Goal: Transaction & Acquisition: Purchase product/service

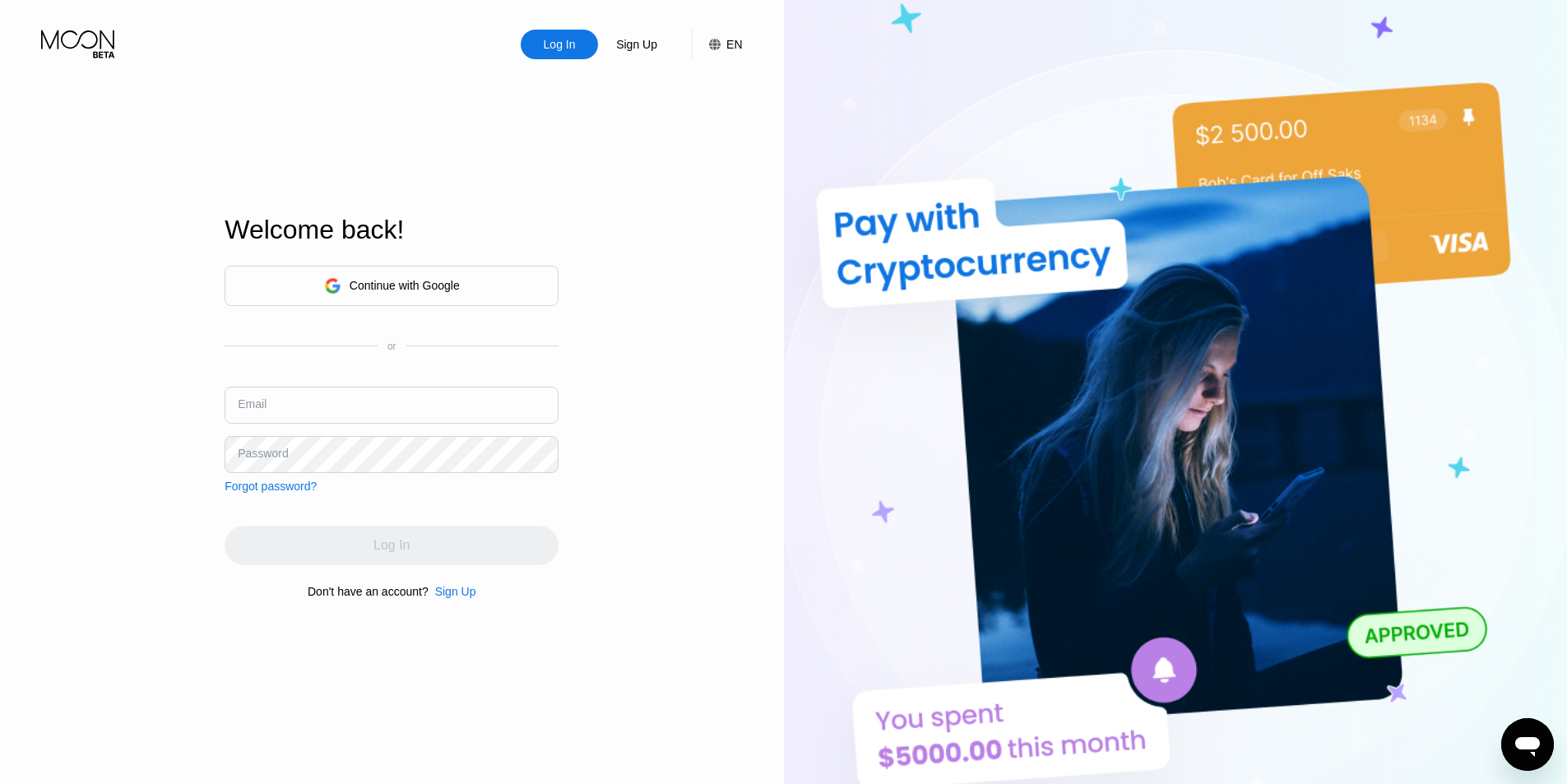
click at [105, 39] on icon at bounding box center [79, 44] width 77 height 29
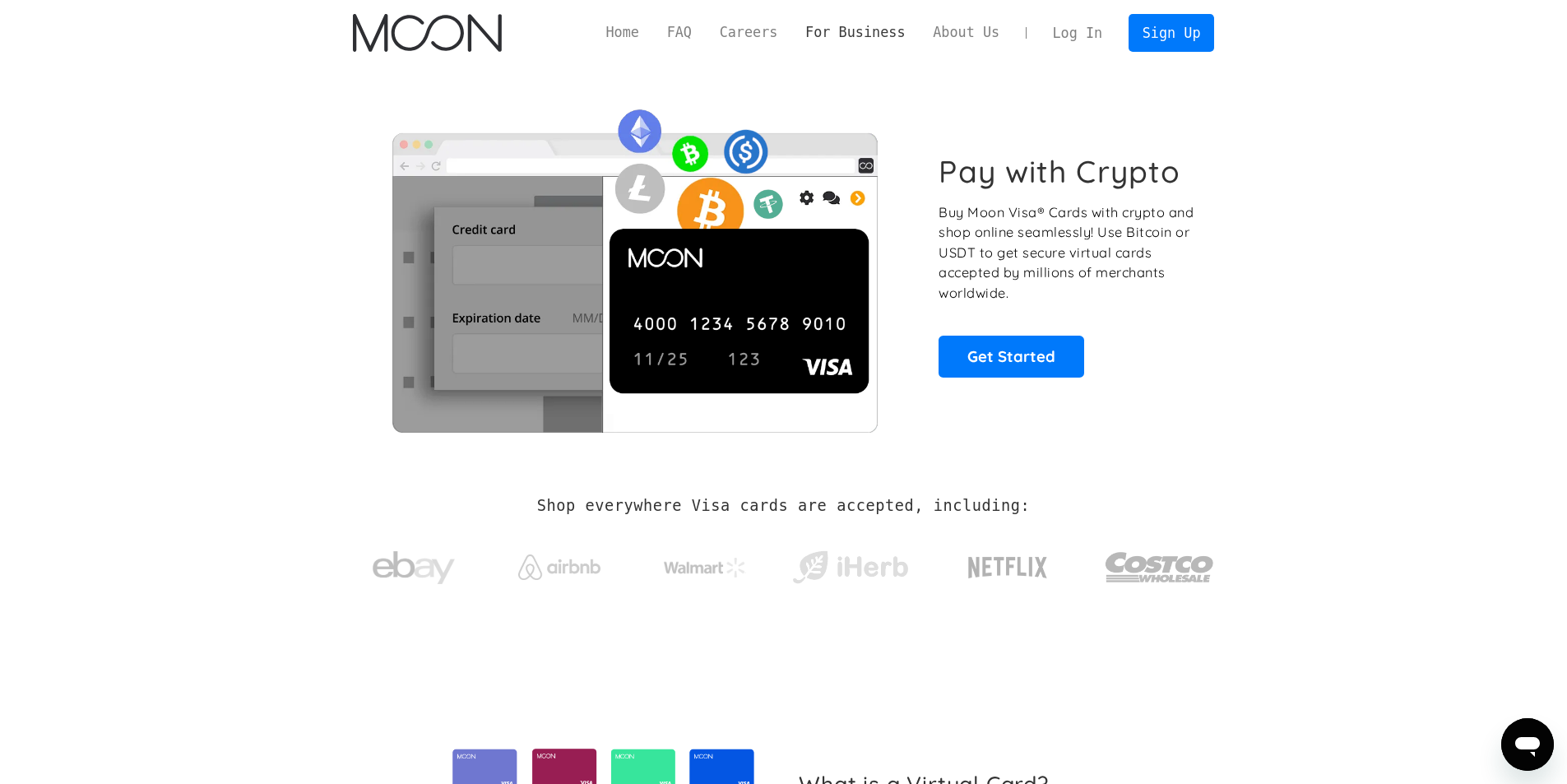
click at [919, 34] on link "For Business" at bounding box center [854, 32] width 127 height 20
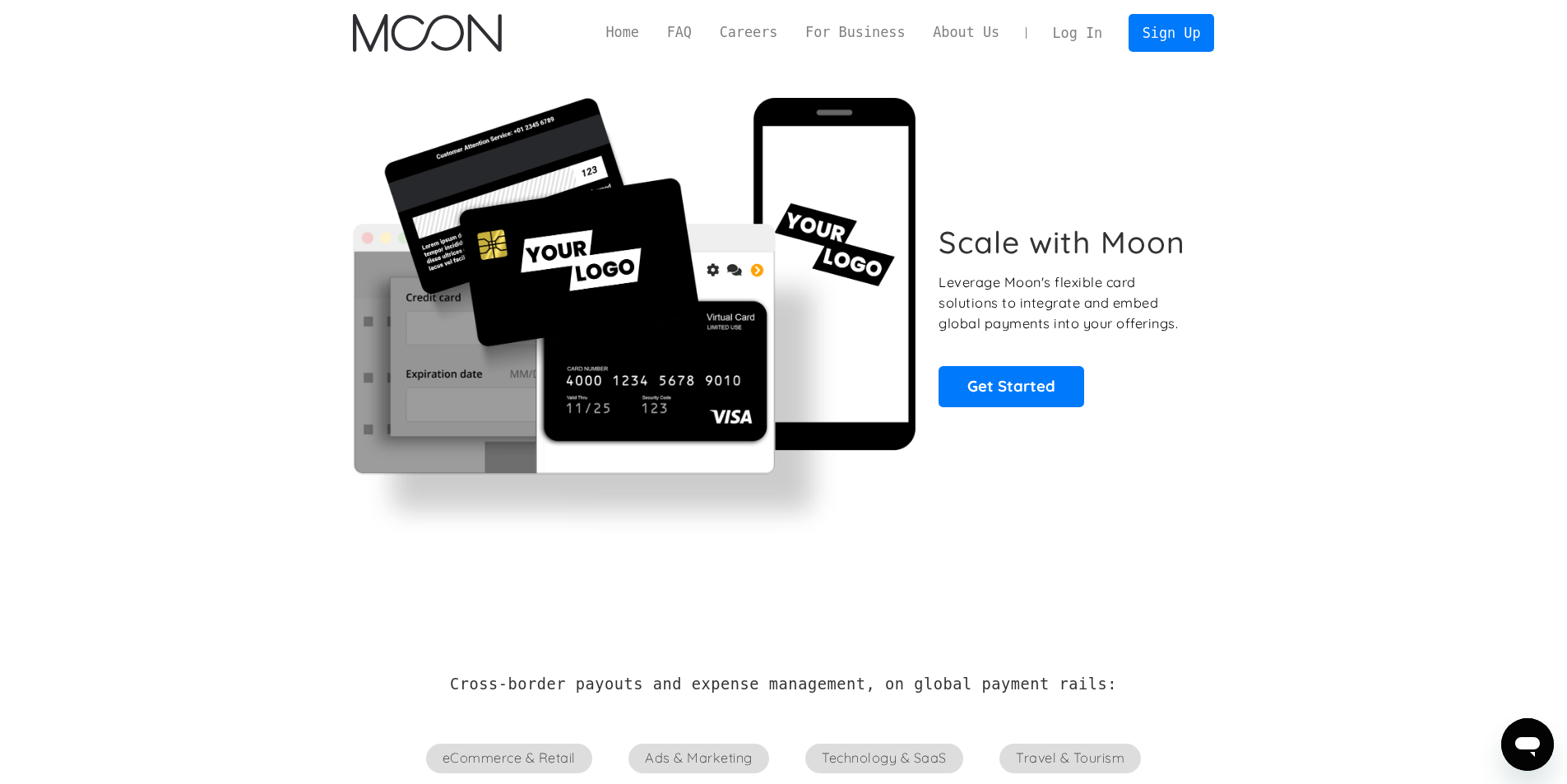
click at [1339, 257] on section "Scale with Moon Leverage Moon's flexible card solutions to integrate and embed …" at bounding box center [784, 315] width 1567 height 499
click at [1152, 31] on link "Sign Up" at bounding box center [1171, 32] width 85 height 37
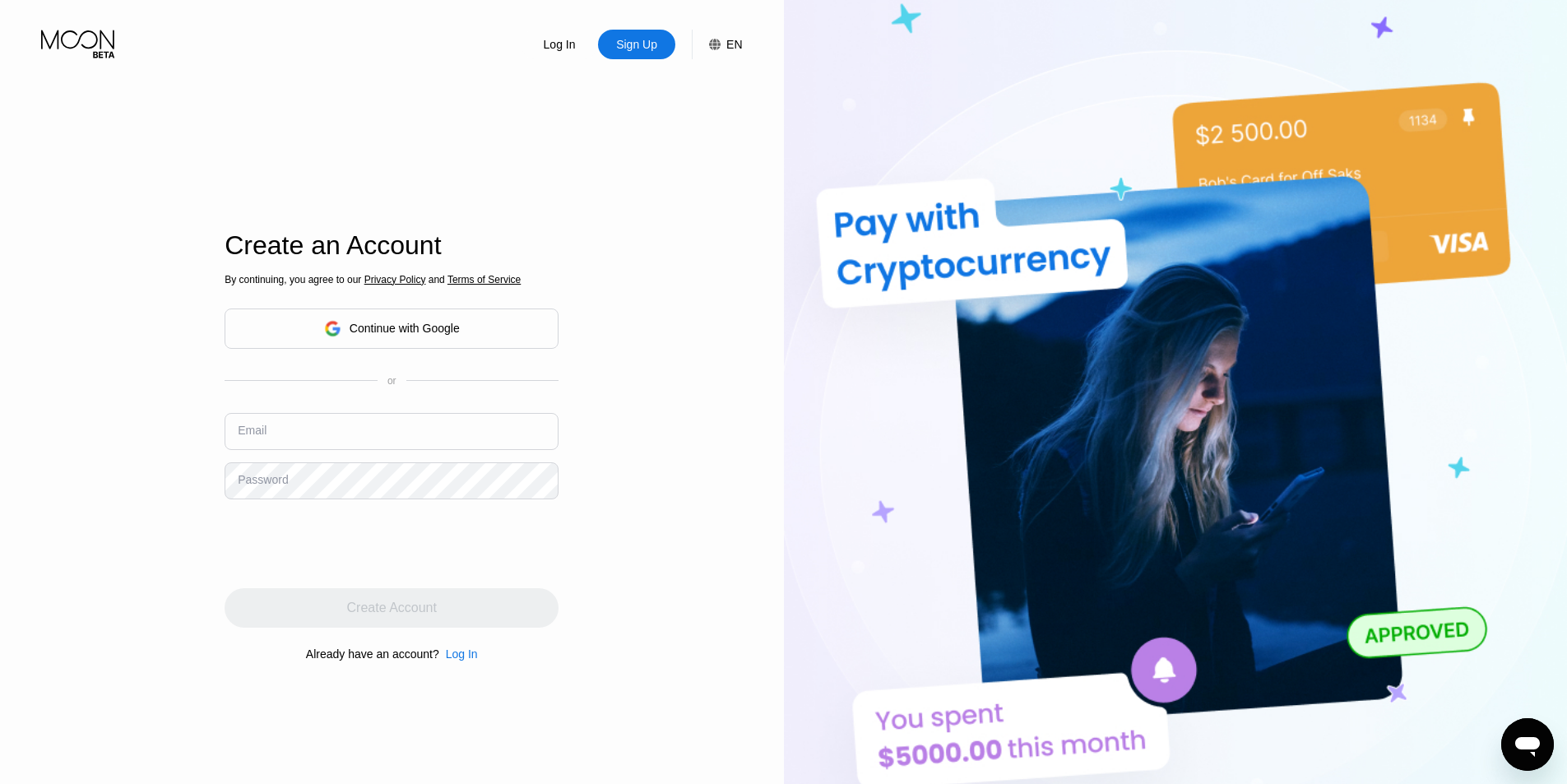
click at [394, 436] on input "text" at bounding box center [391, 430] width 334 height 37
type input "[EMAIL_ADDRESS][DOMAIN_NAME]"
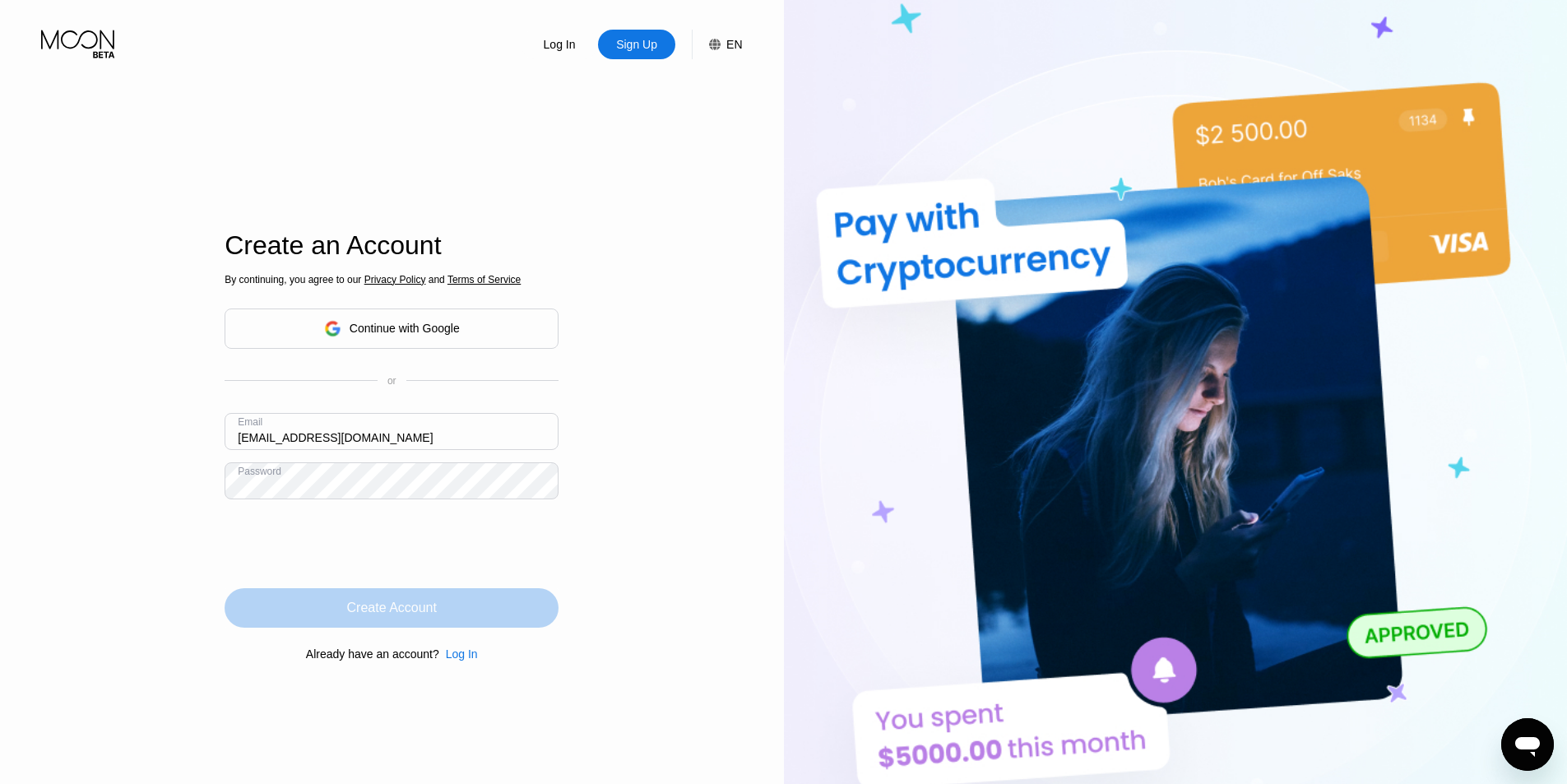
click at [485, 611] on div "Create Account" at bounding box center [391, 607] width 334 height 39
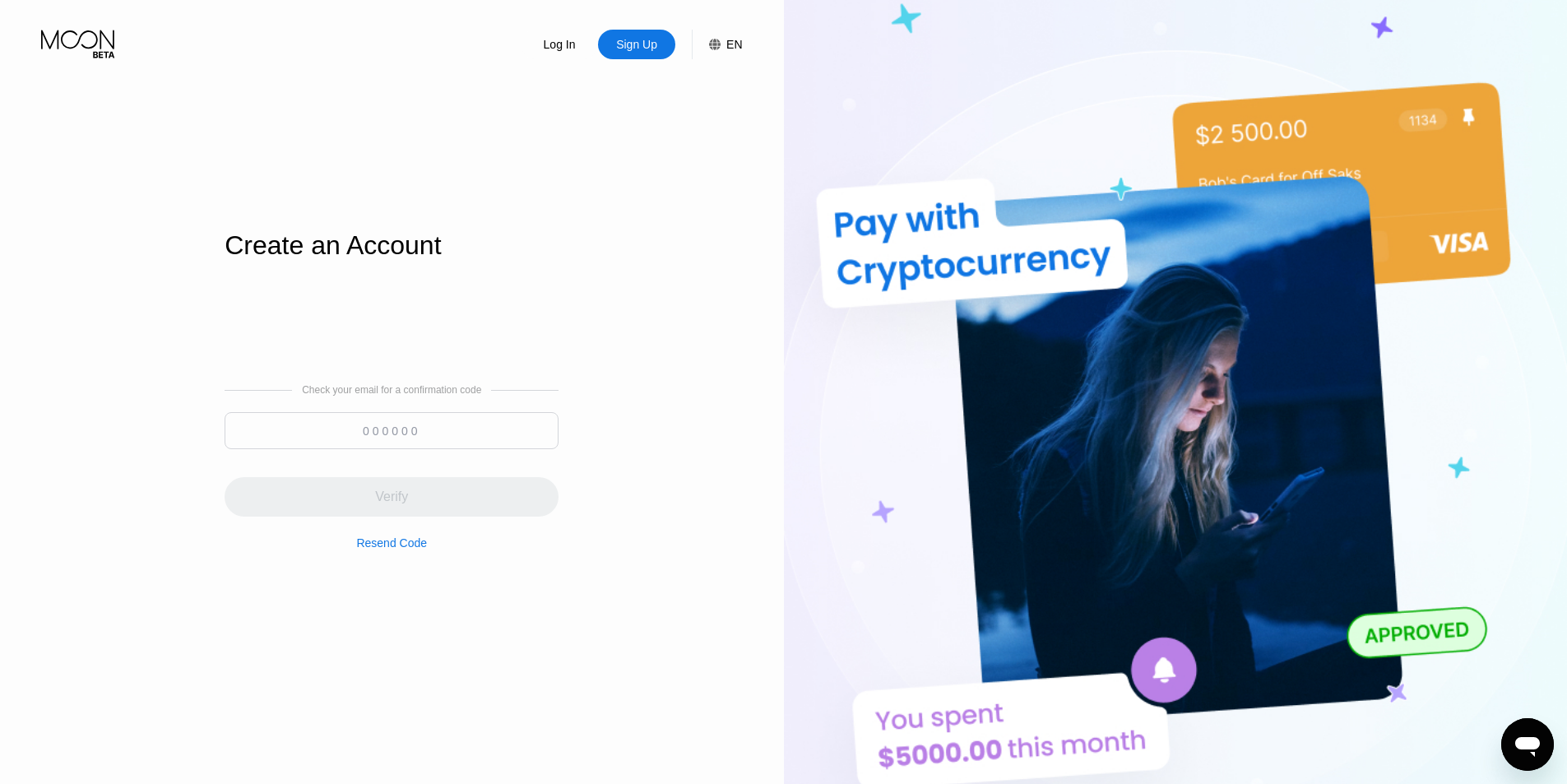
click at [530, 416] on input at bounding box center [391, 430] width 334 height 37
paste input "370992"
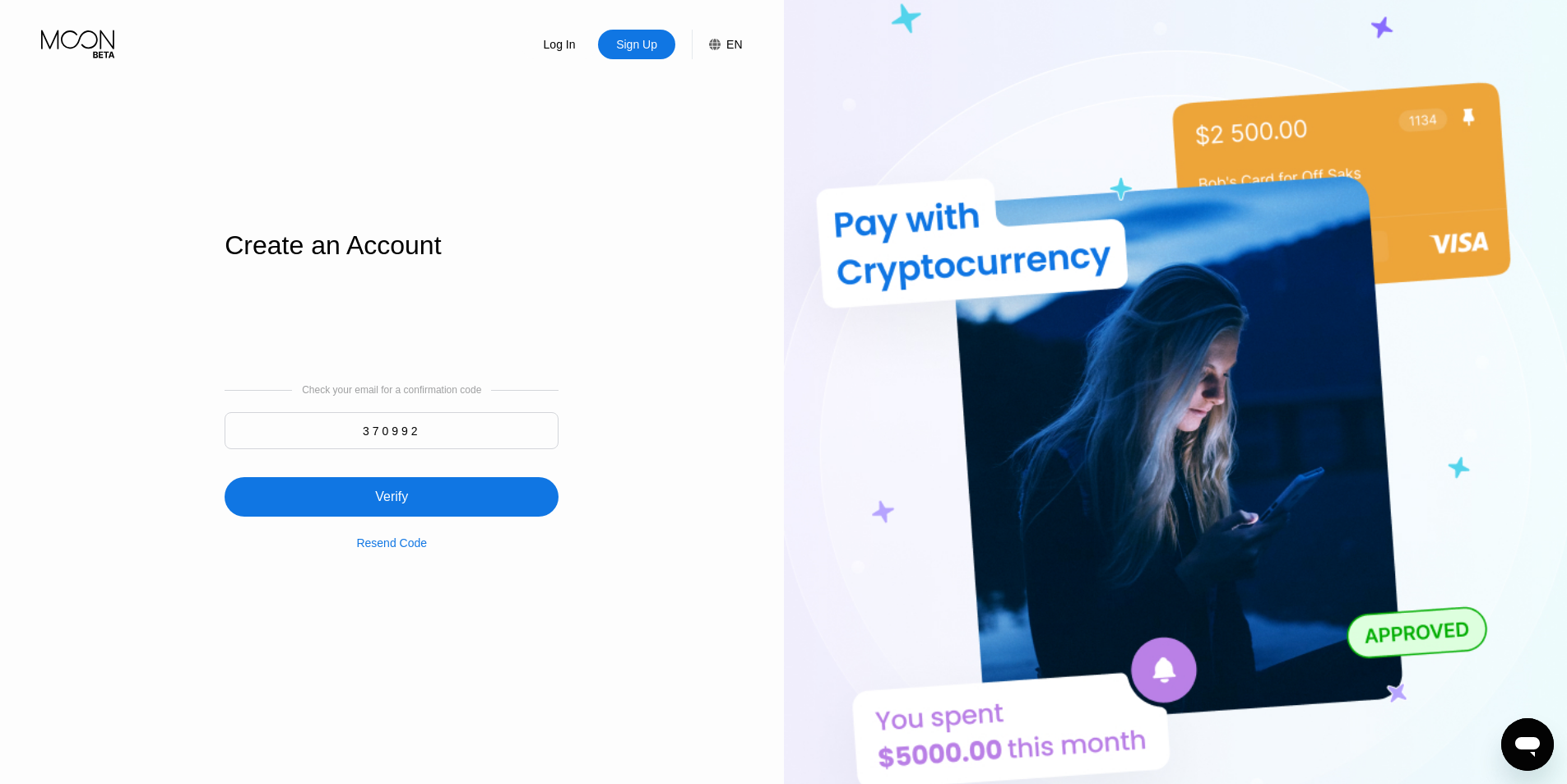
type input "370992"
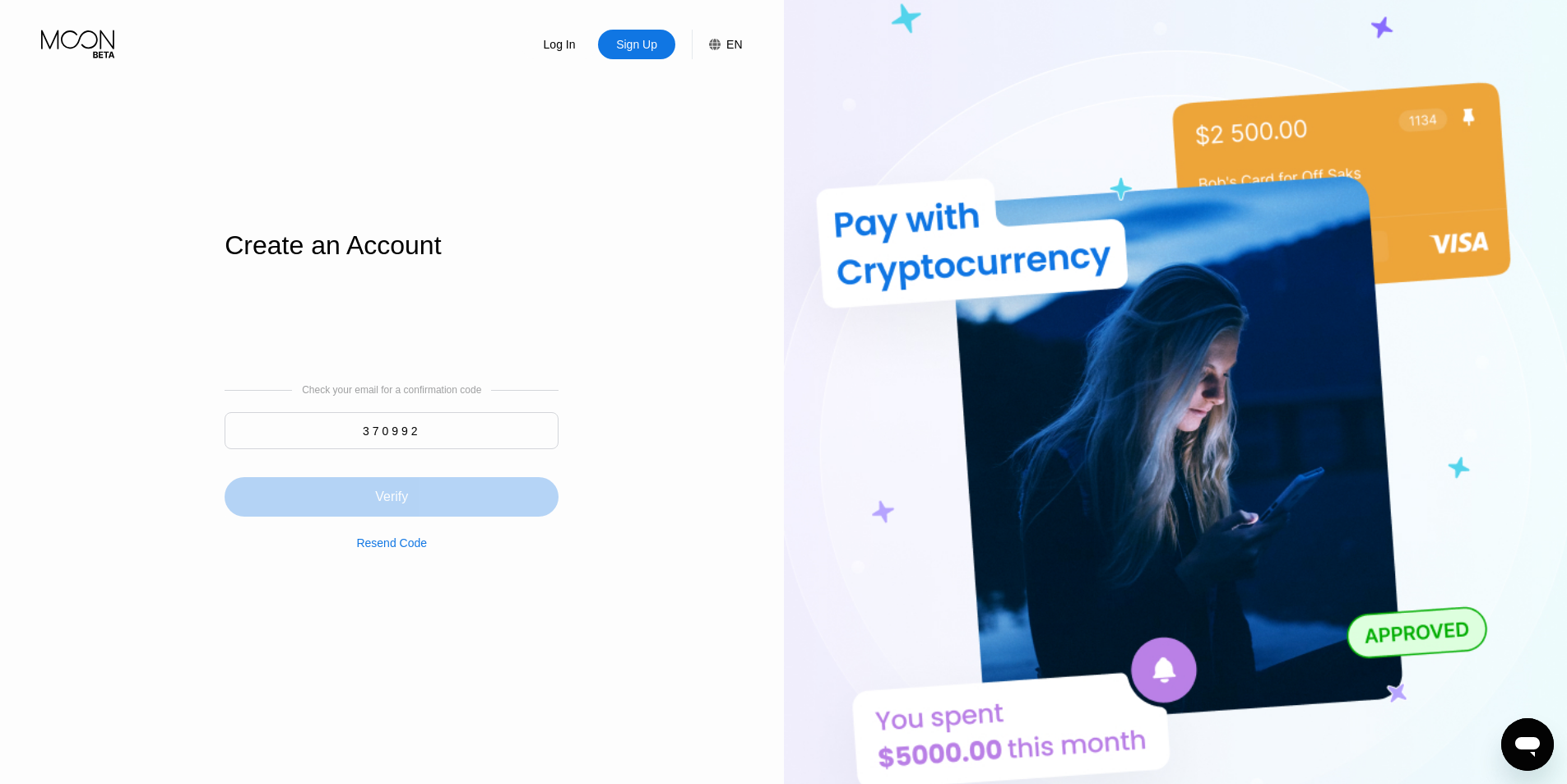
click at [442, 488] on div "Verify" at bounding box center [391, 496] width 334 height 39
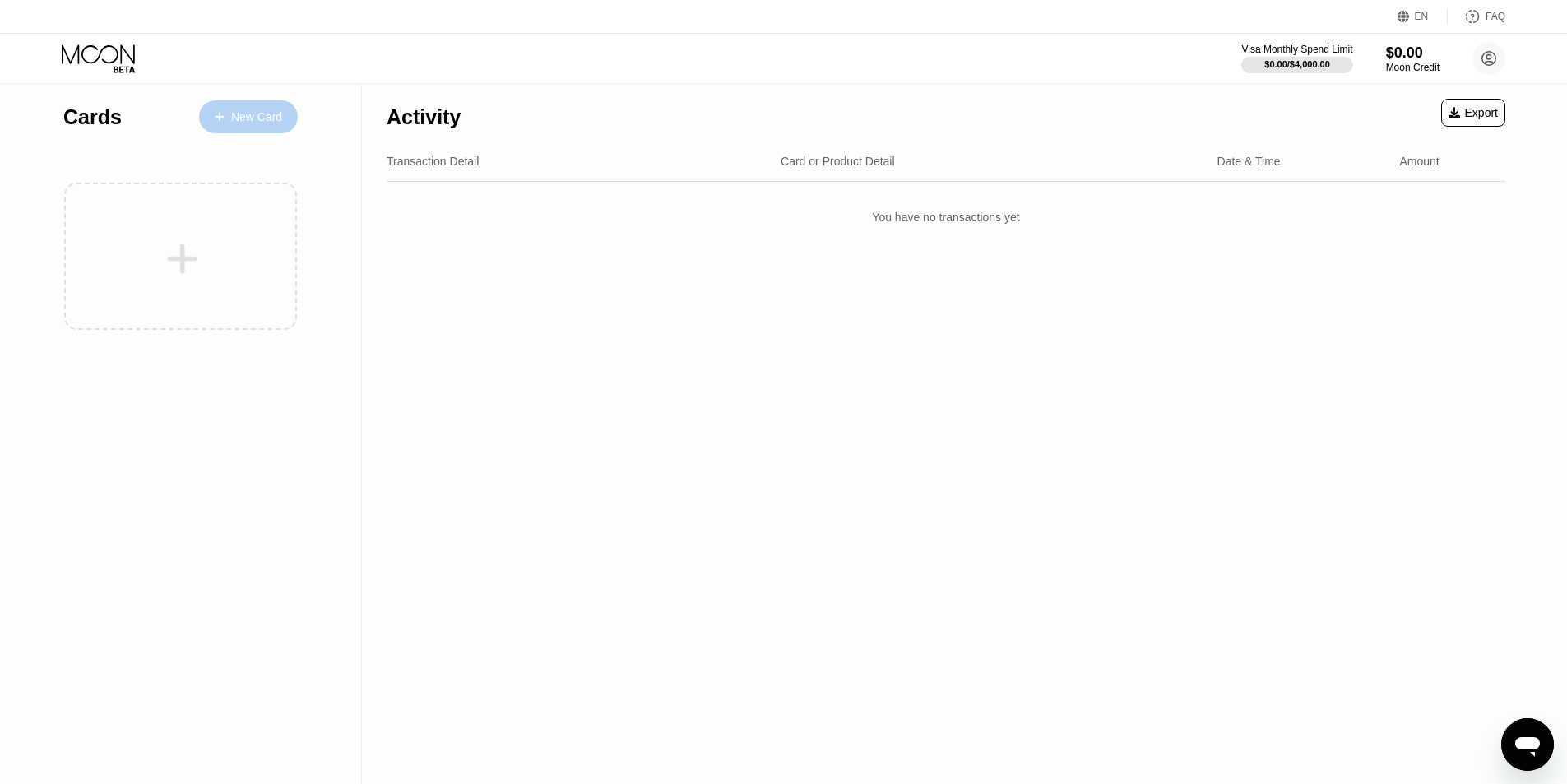
click at [219, 118] on icon at bounding box center [220, 116] width 10 height 11
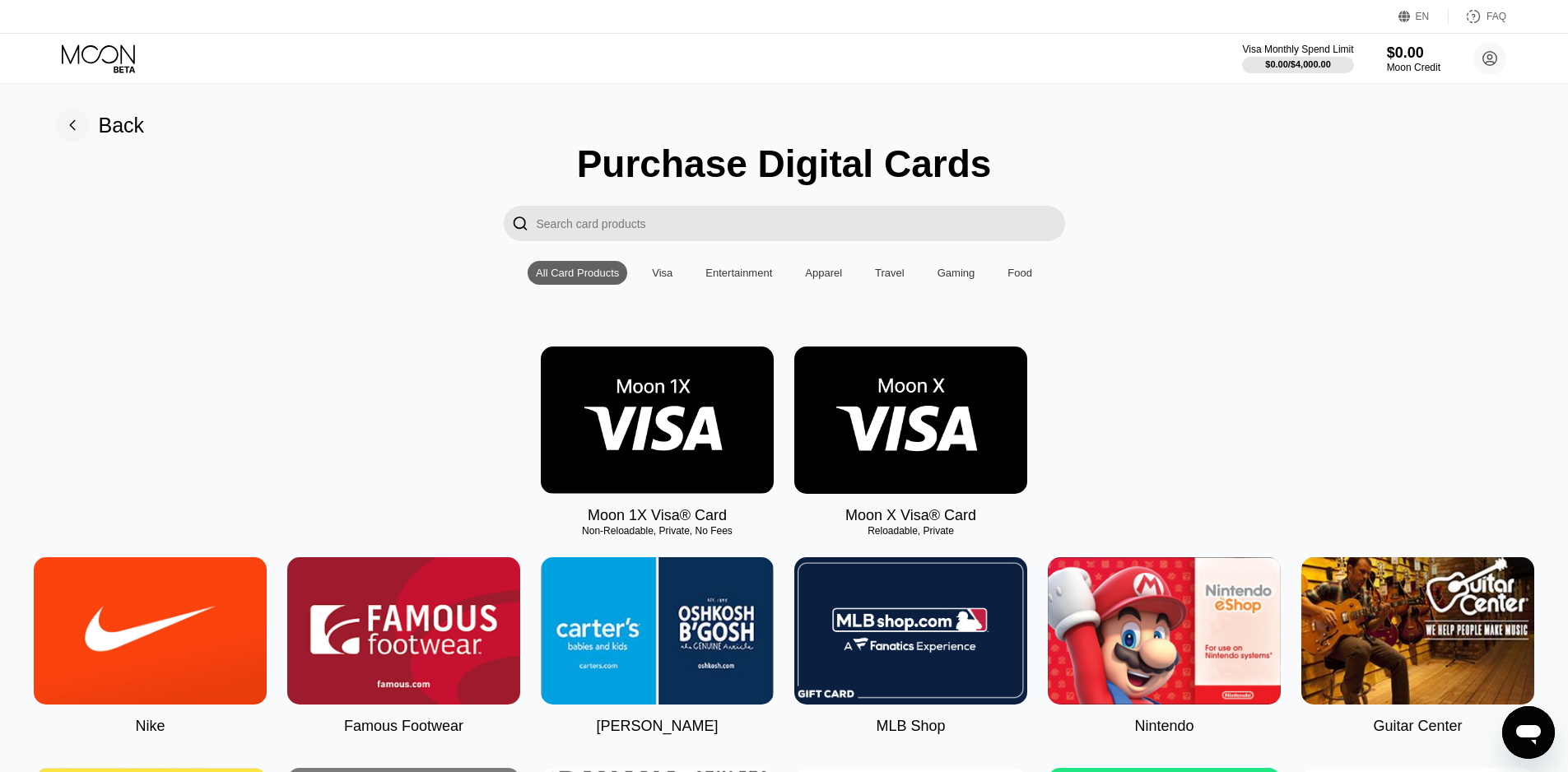
click at [667, 279] on div "Visa" at bounding box center [663, 273] width 21 height 12
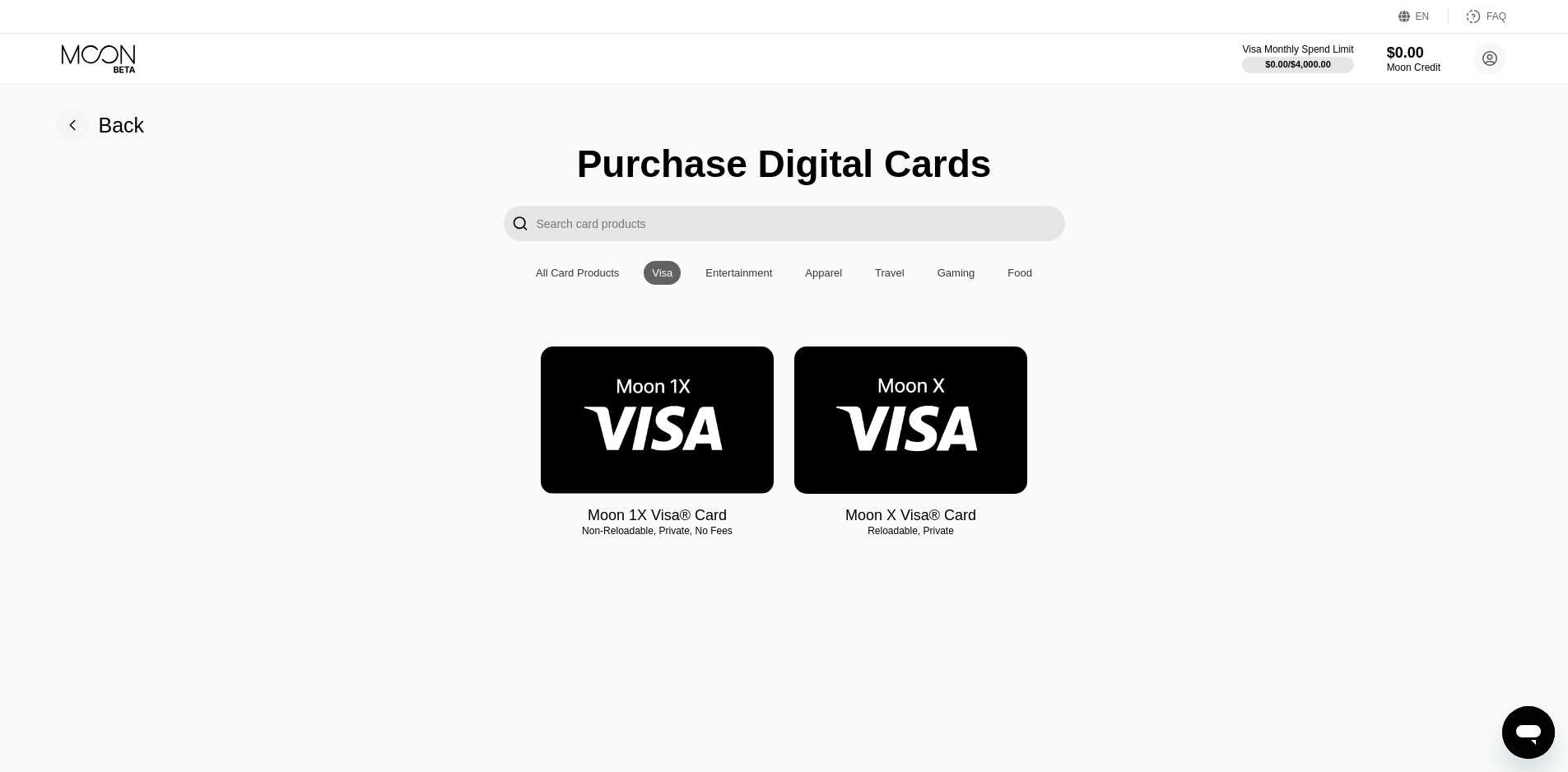
click at [568, 425] on img at bounding box center [657, 420] width 233 height 147
click at [987, 410] on img at bounding box center [911, 420] width 233 height 147
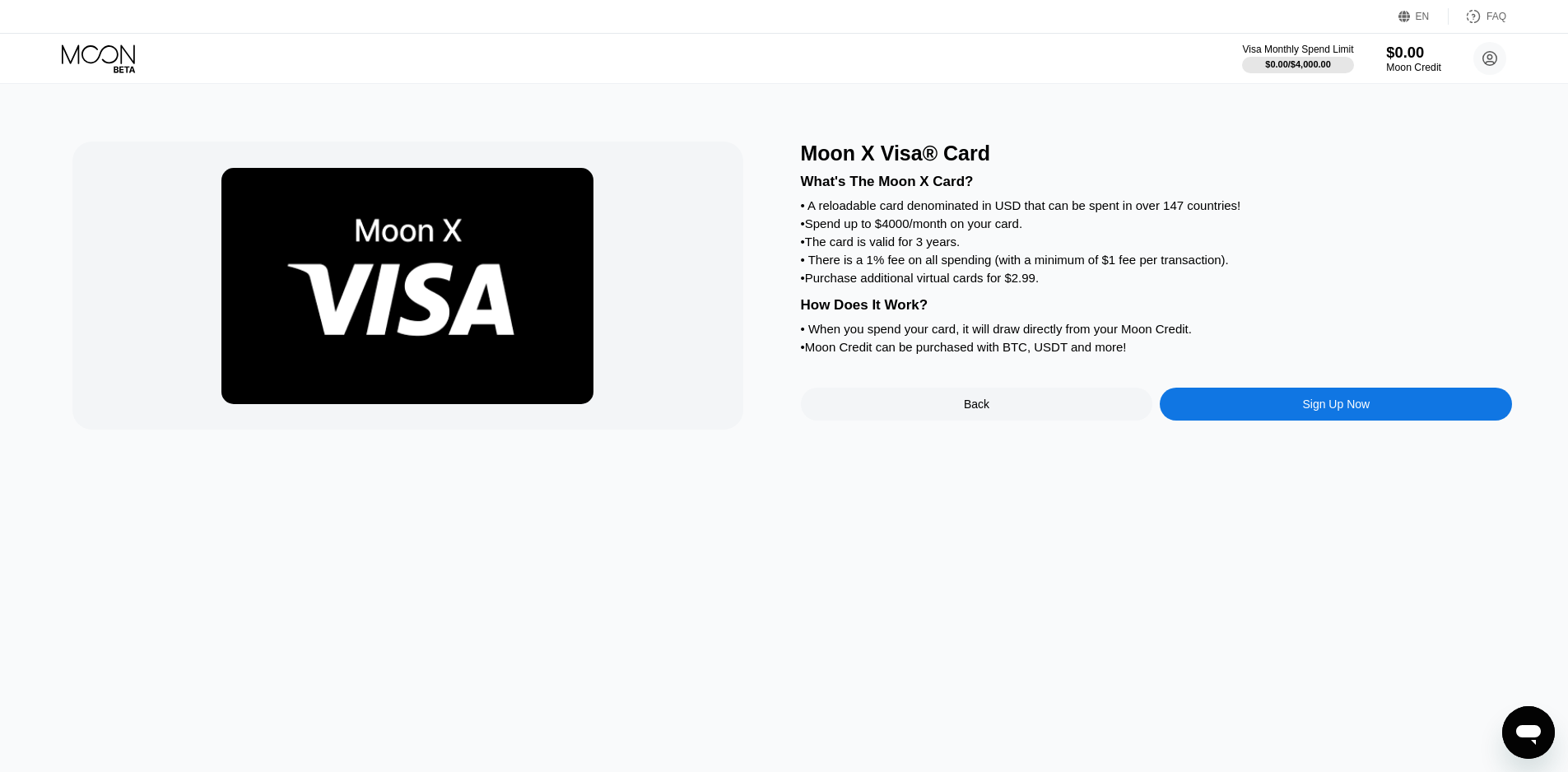
click at [1412, 62] on div "Moon Credit" at bounding box center [1413, 67] width 56 height 11
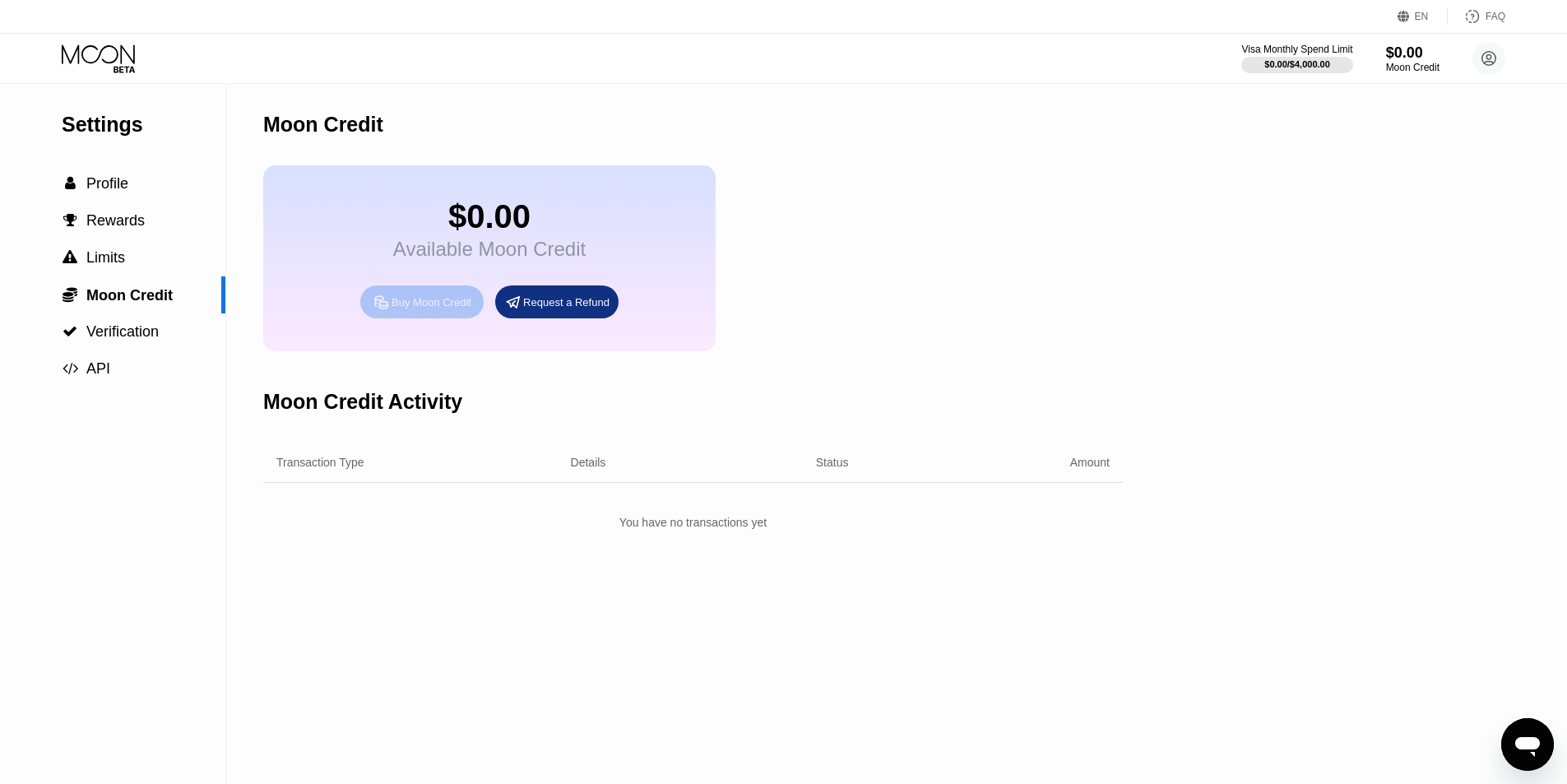
click at [440, 309] on div "Buy Moon Credit" at bounding box center [431, 302] width 79 height 14
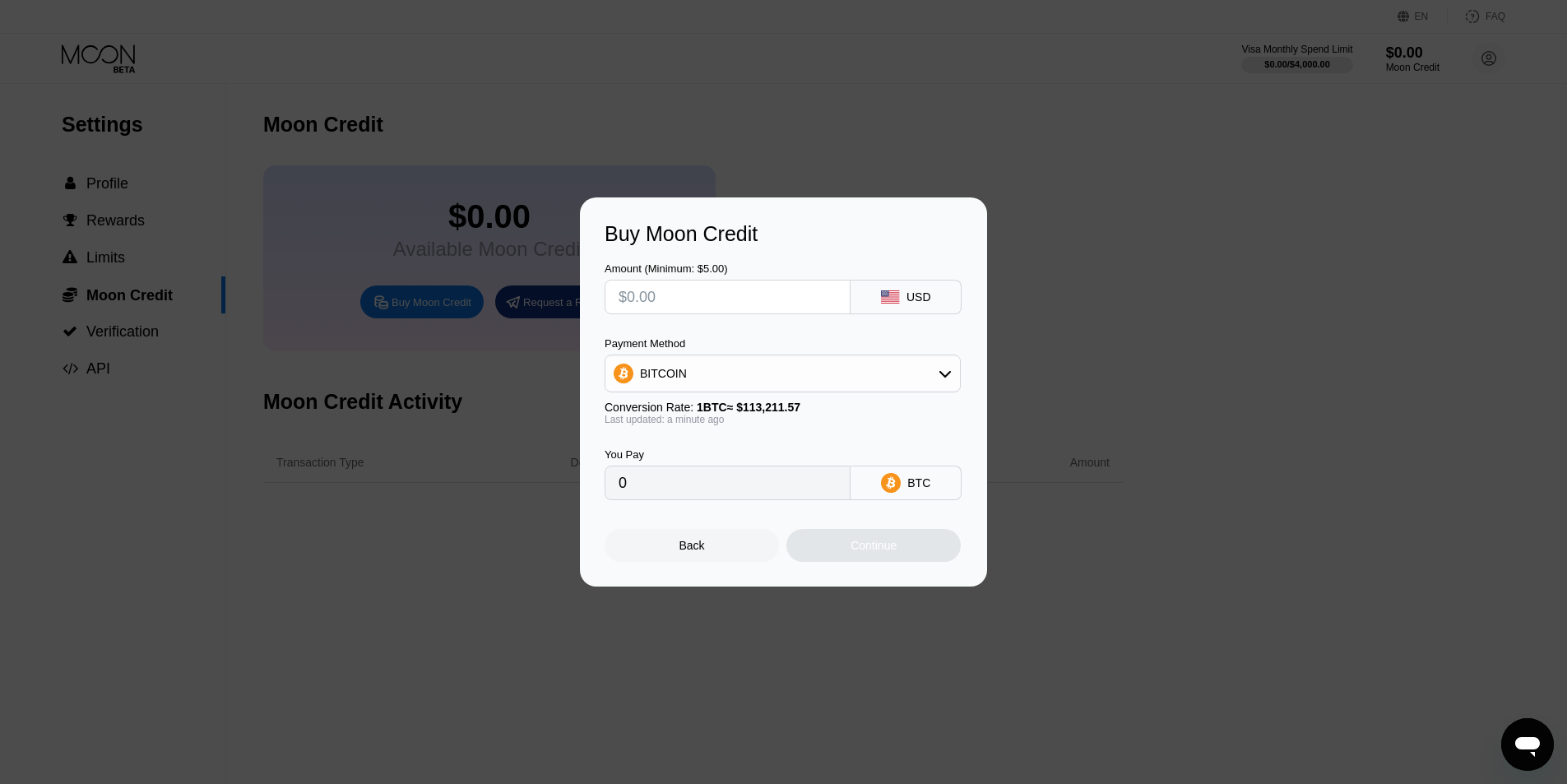
click at [742, 300] on input "text" at bounding box center [727, 296] width 218 height 33
type input "$5"
type input "0.00004417"
type input "$5"
click at [1201, 321] on div "Buy Moon Credit Amount (Minimum: $5.00) $5 USD Payment Method BITCOIN Conversio…" at bounding box center [784, 391] width 1567 height 389
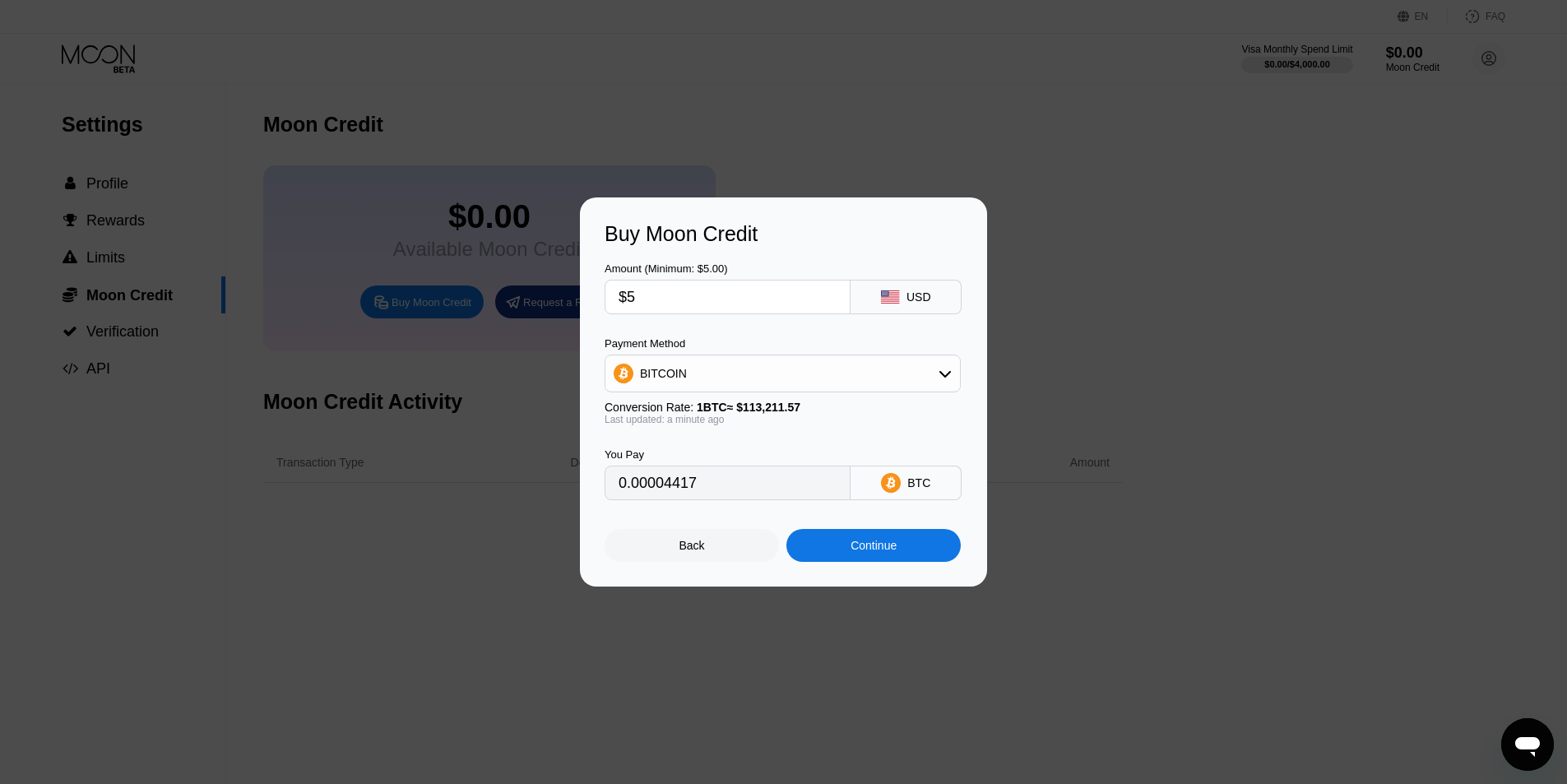
click at [684, 542] on div "Back" at bounding box center [692, 545] width 174 height 33
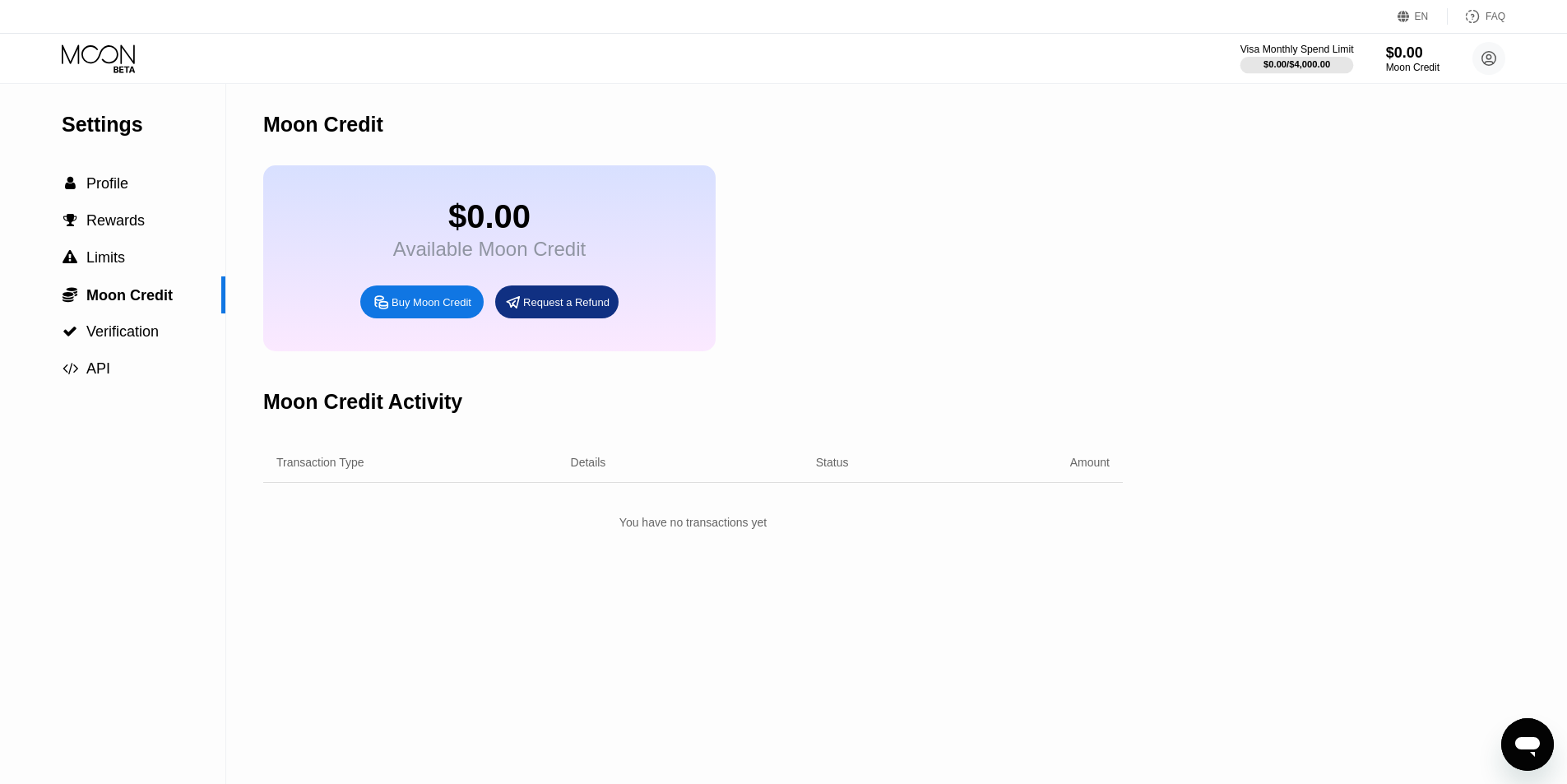
click at [1329, 56] on div "$0.00 / $4,000.00" at bounding box center [1297, 64] width 114 height 18
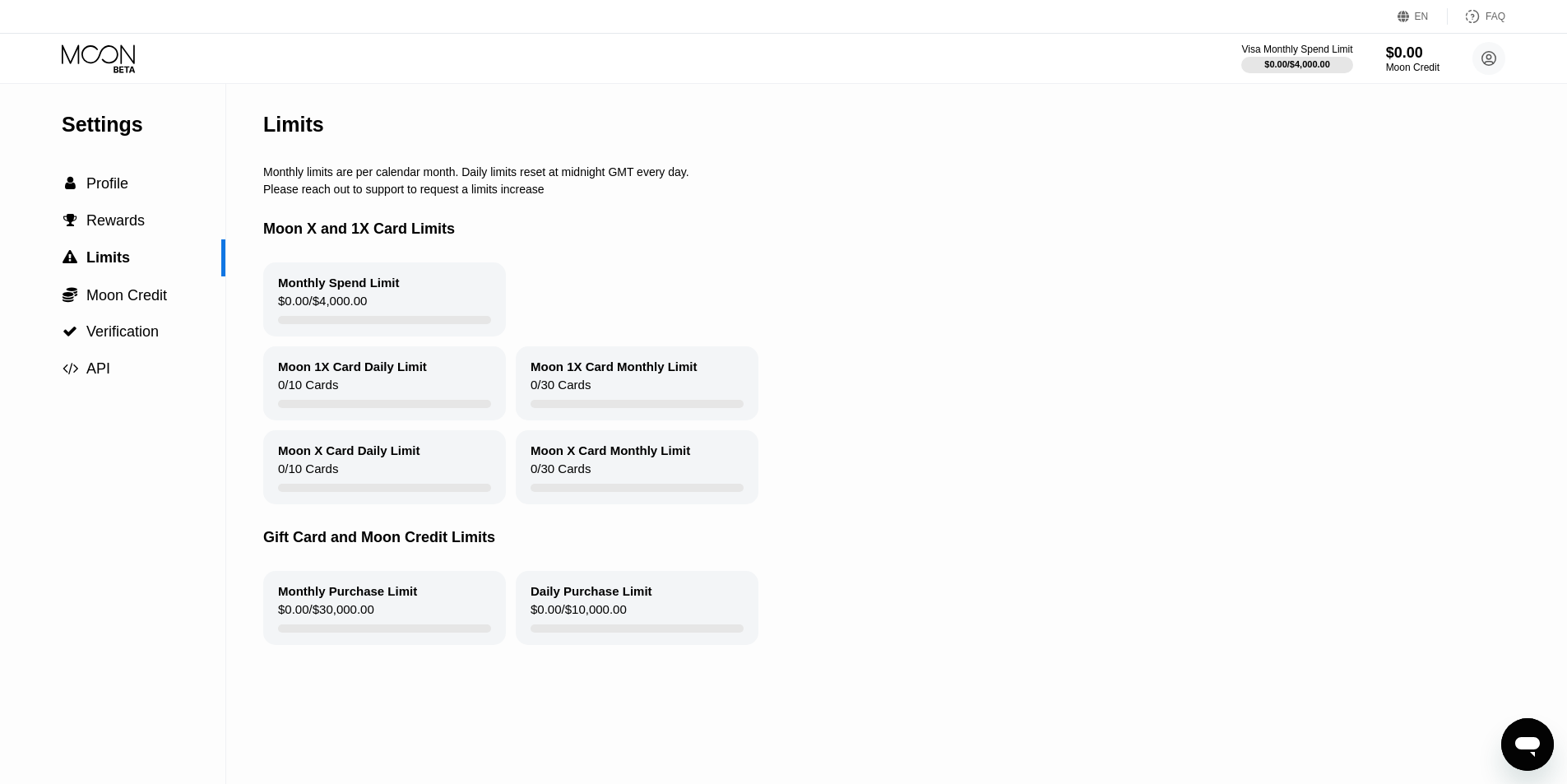
click at [116, 45] on icon at bounding box center [100, 59] width 77 height 29
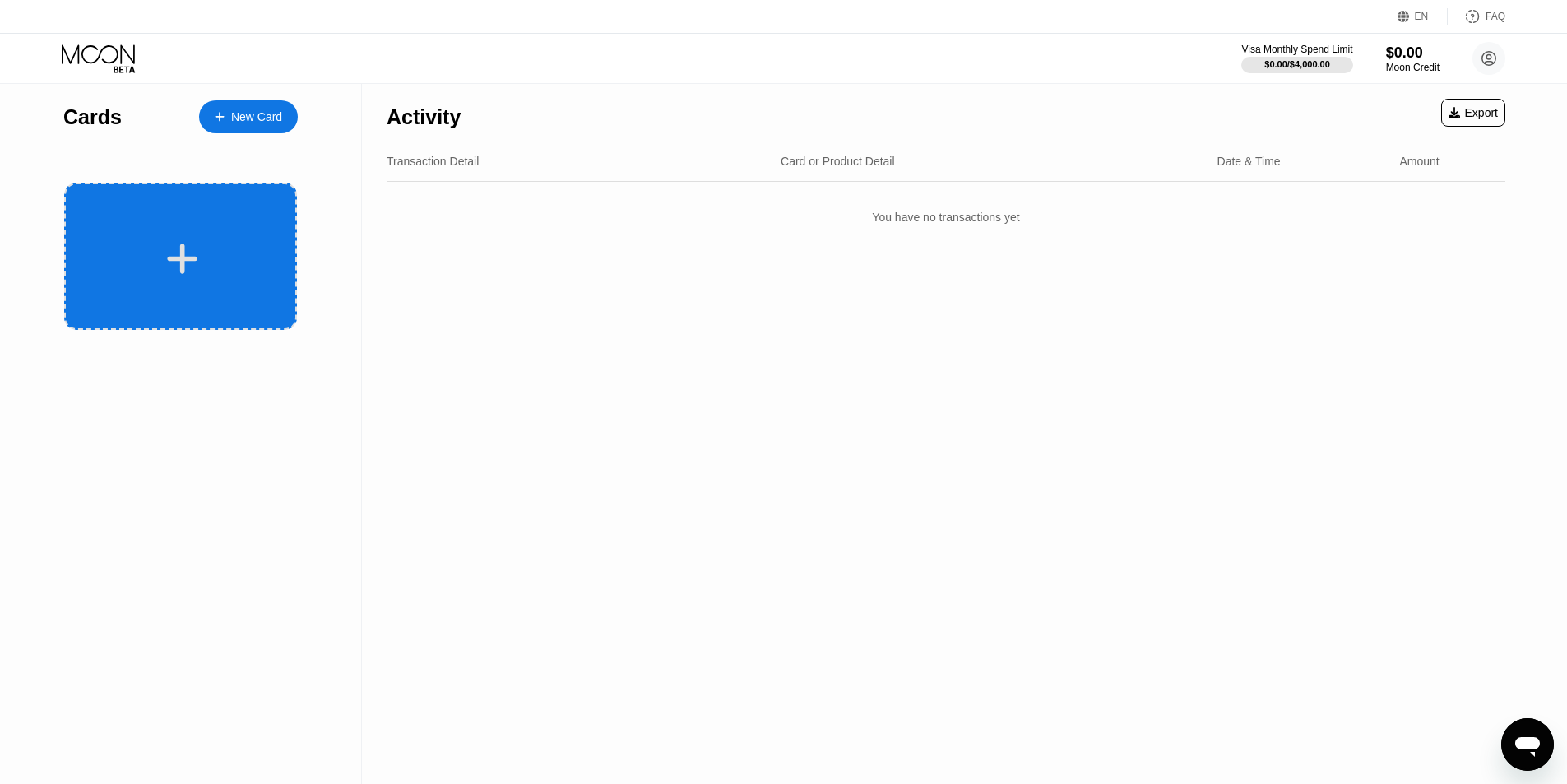
click at [197, 284] on div at bounding box center [180, 256] width 232 height 147
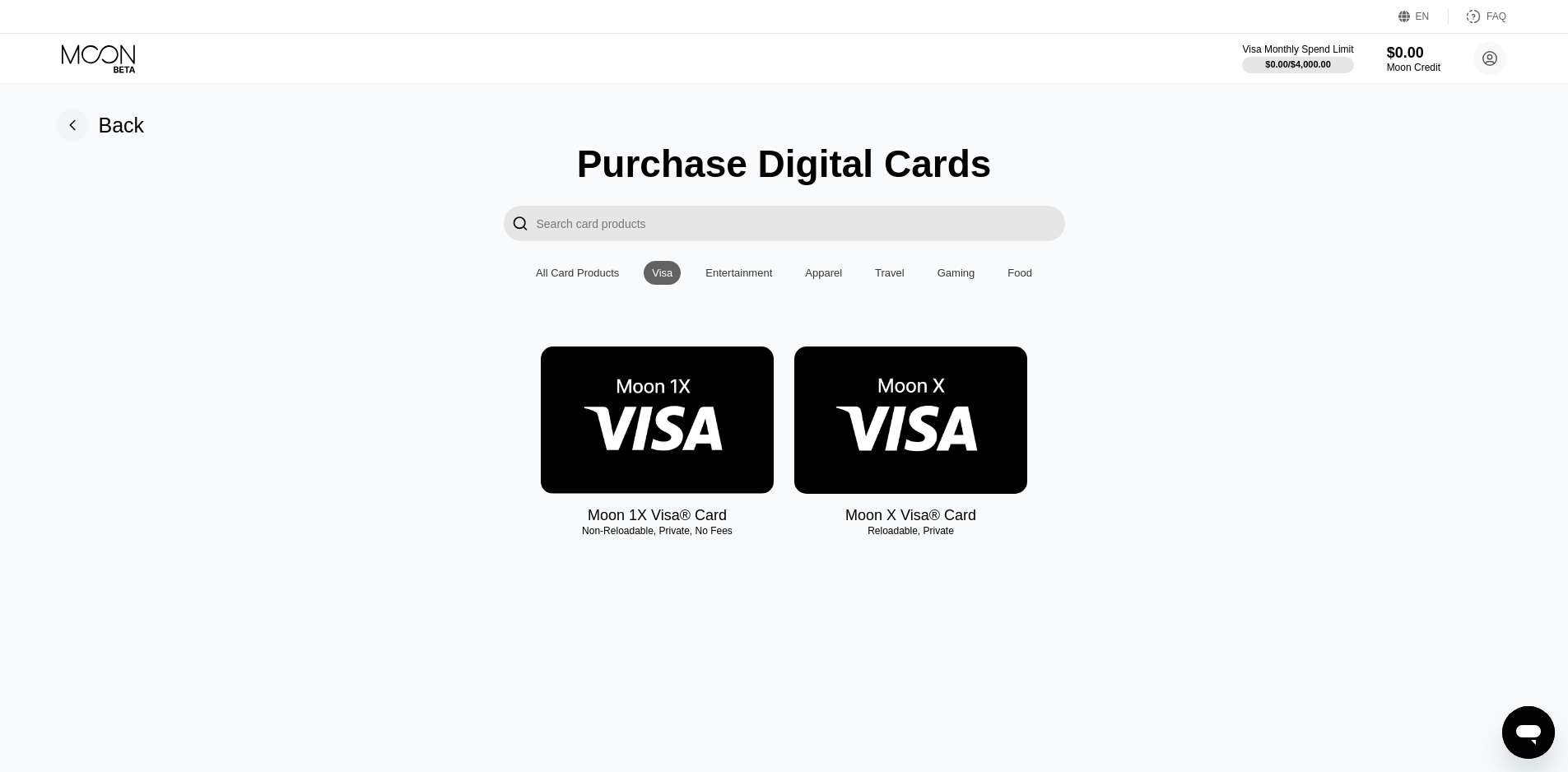
click at [934, 415] on img at bounding box center [911, 420] width 233 height 147
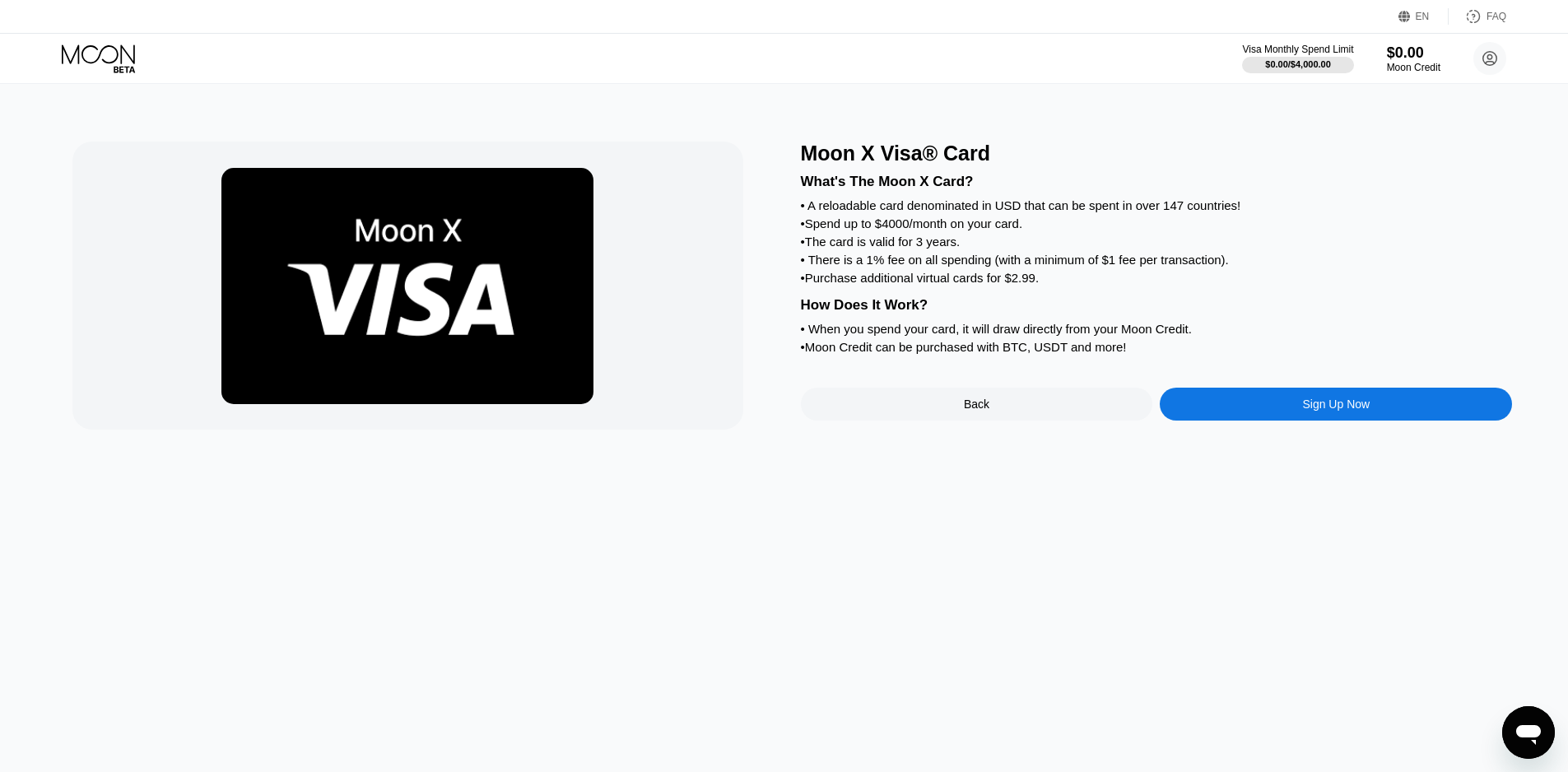
click at [1341, 410] on div "Sign Up Now" at bounding box center [1335, 404] width 68 height 13
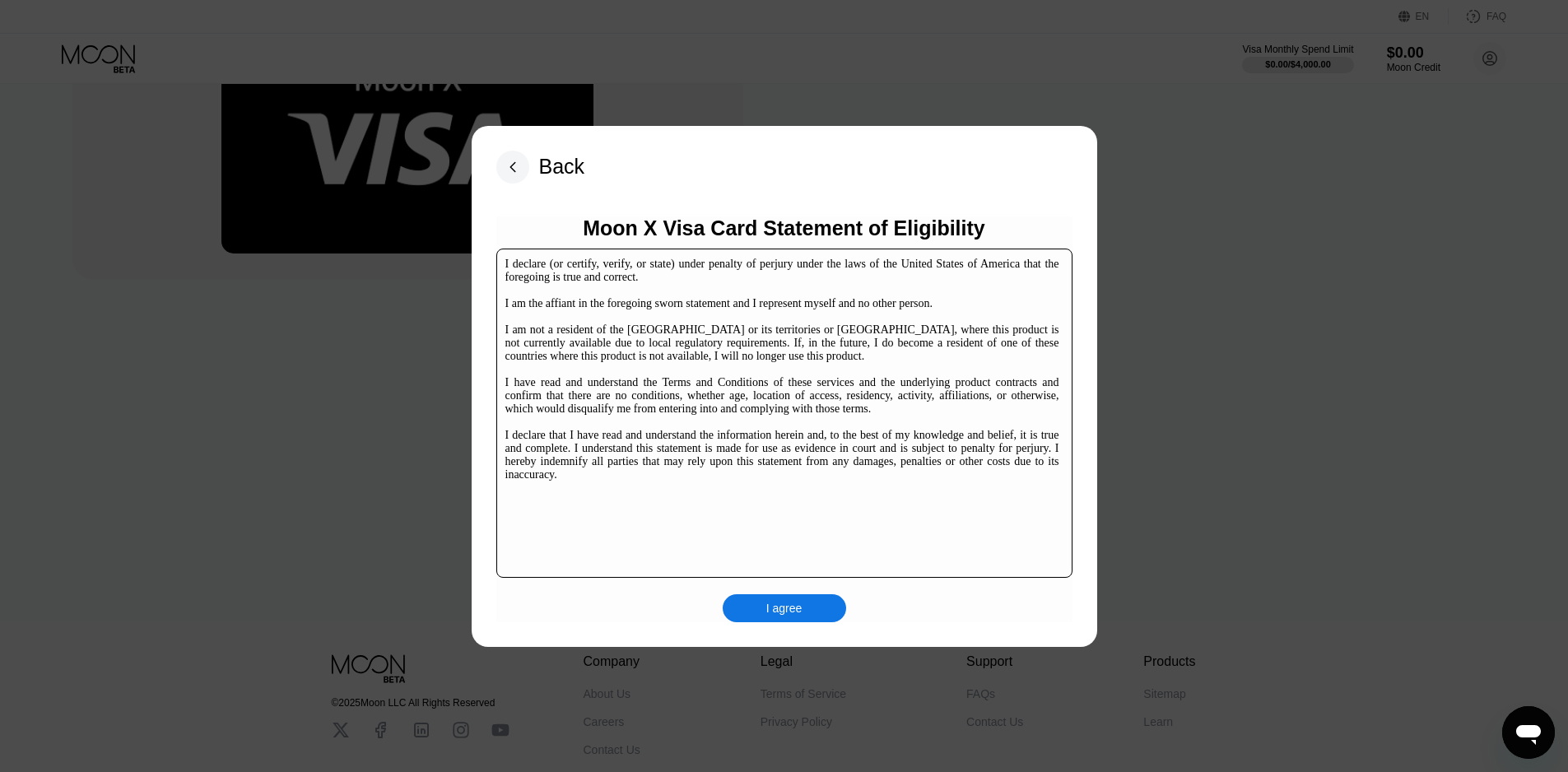
scroll to position [255, 0]
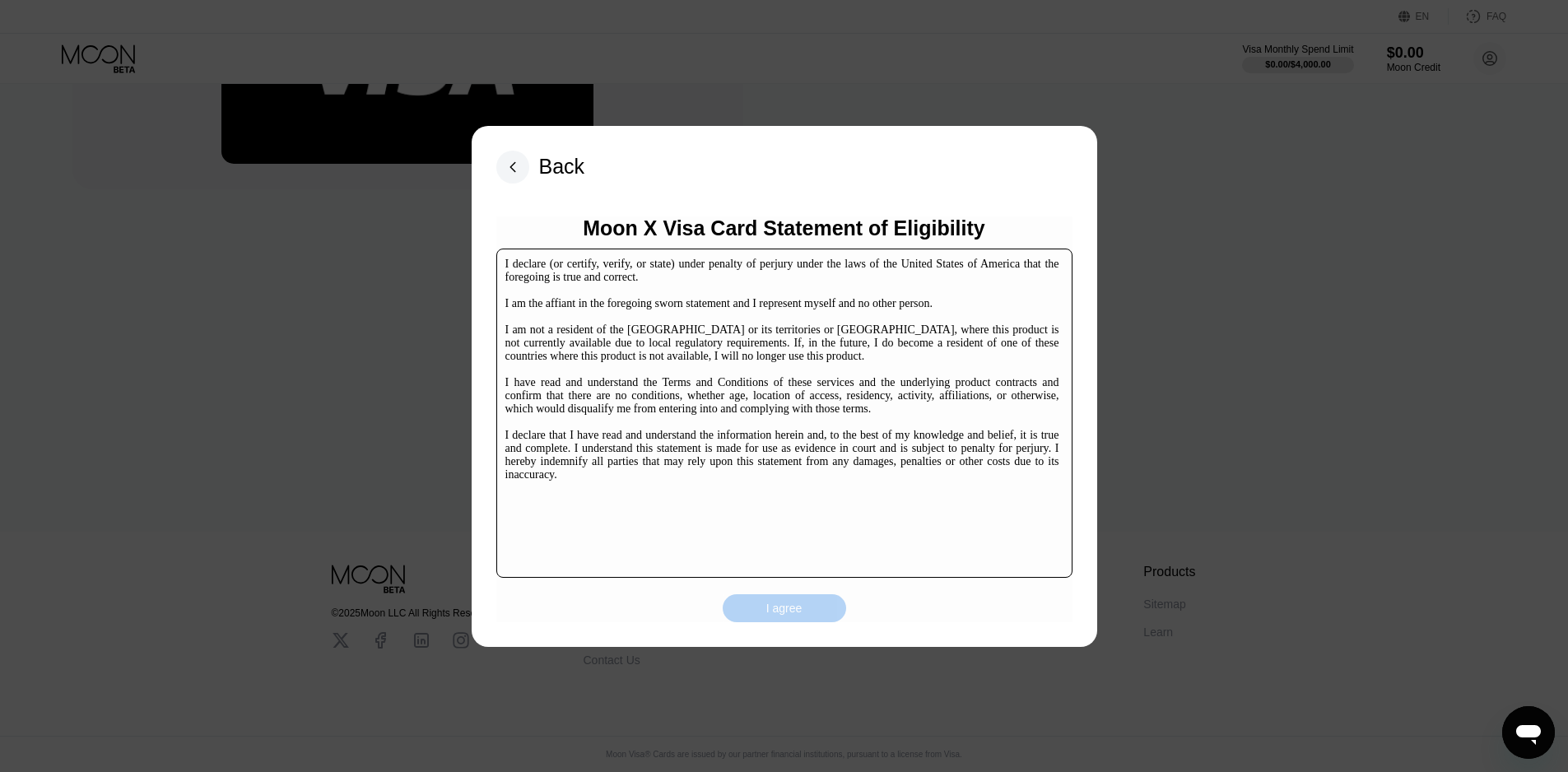
click at [769, 612] on div "I agree" at bounding box center [784, 608] width 36 height 15
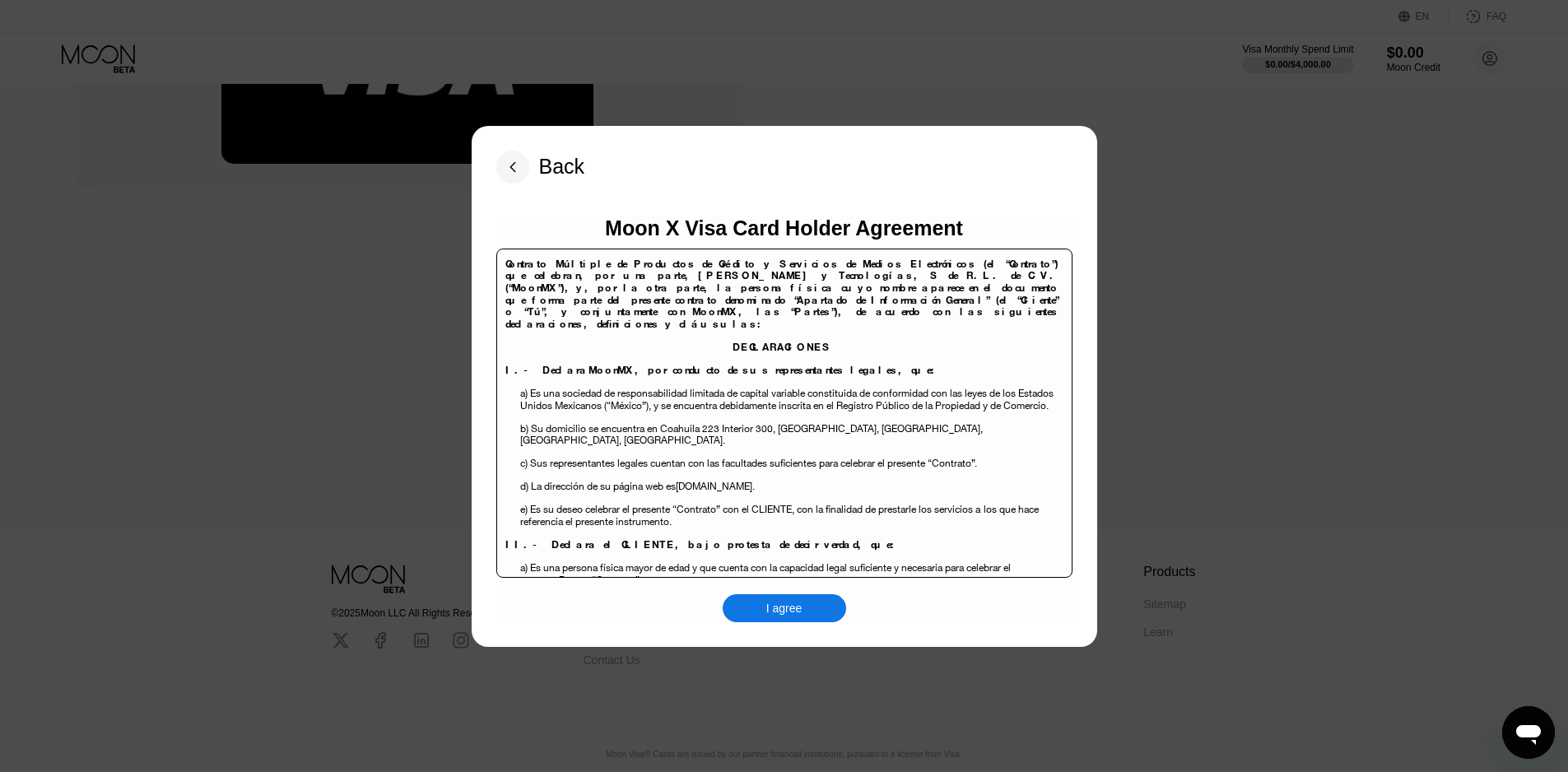
click at [793, 606] on div "I agree" at bounding box center [784, 608] width 36 height 15
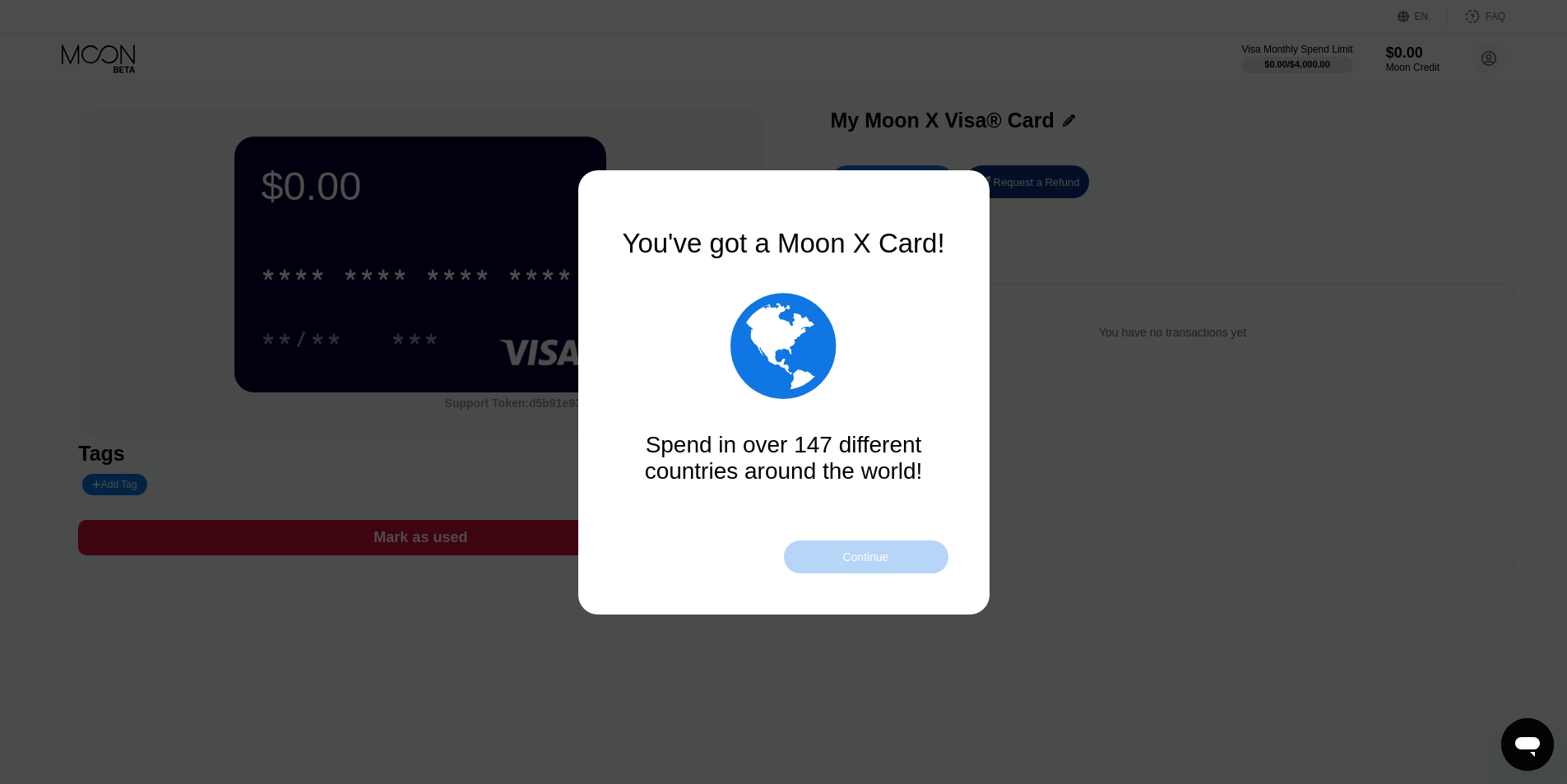
click at [905, 556] on div "Continue" at bounding box center [866, 557] width 165 height 33
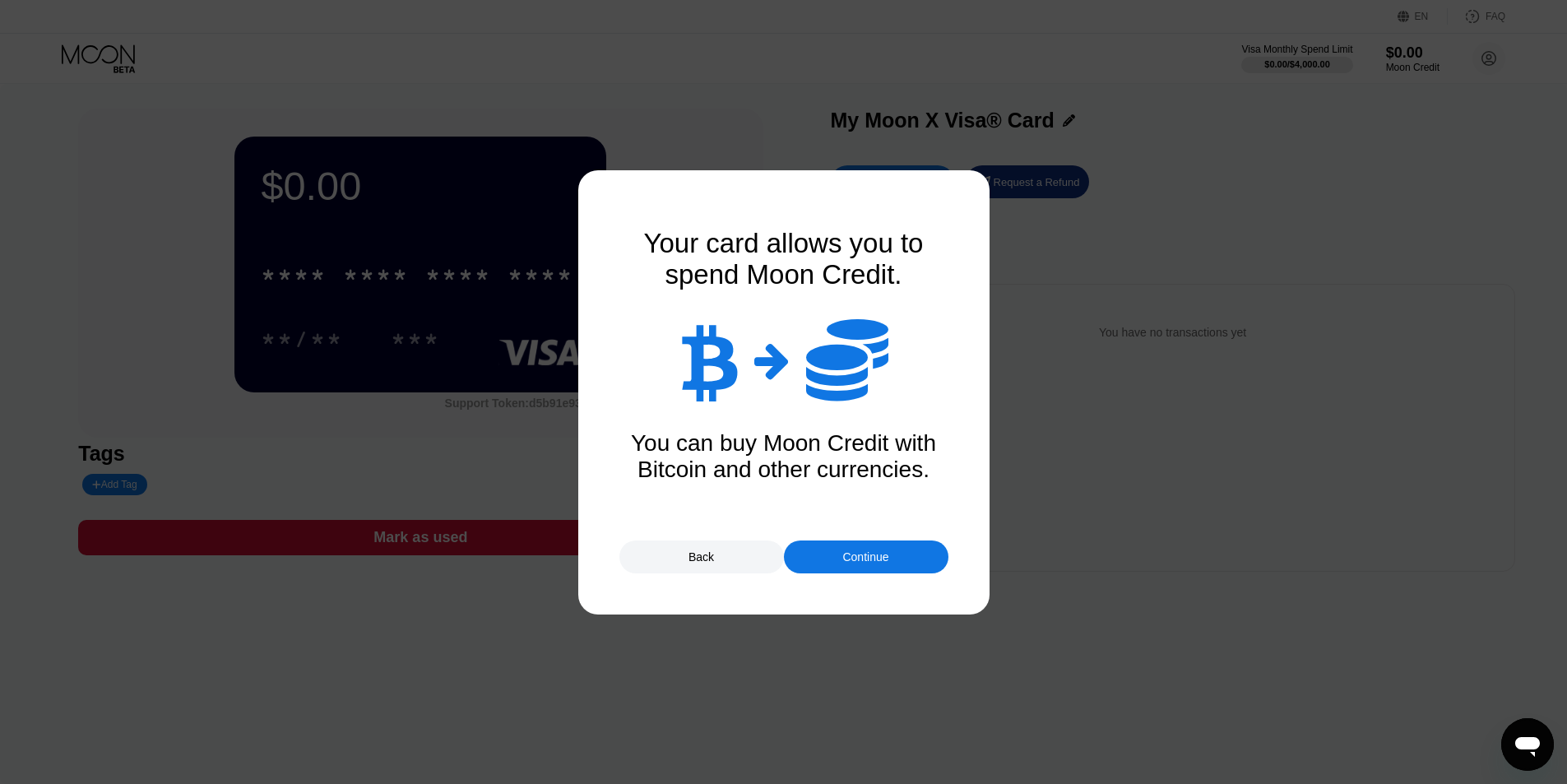
click at [917, 562] on div "Continue" at bounding box center [866, 557] width 165 height 33
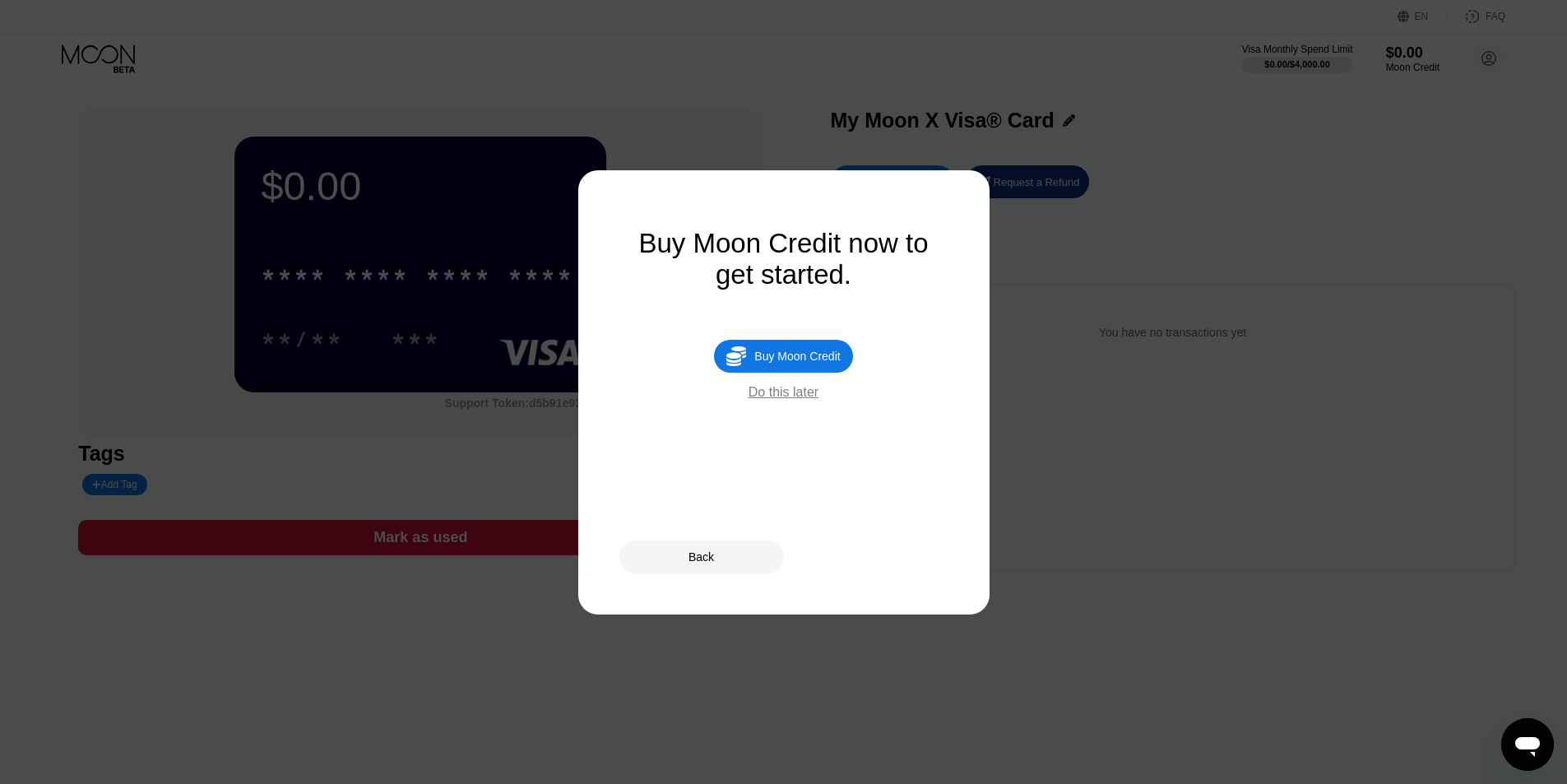
click at [795, 400] on div "Do this later" at bounding box center [784, 392] width 70 height 15
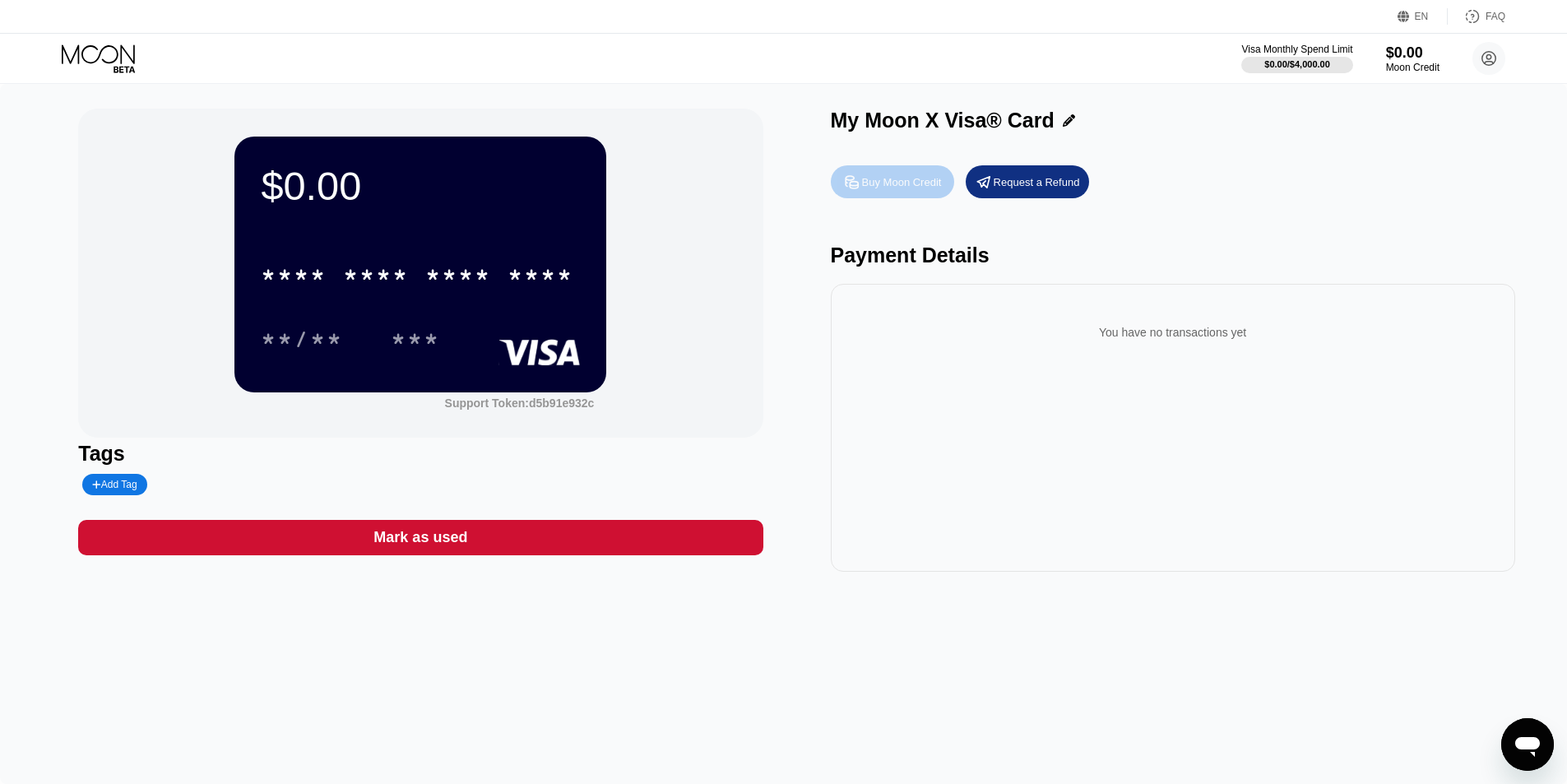
click at [914, 187] on div "Buy Moon Credit" at bounding box center [901, 182] width 79 height 14
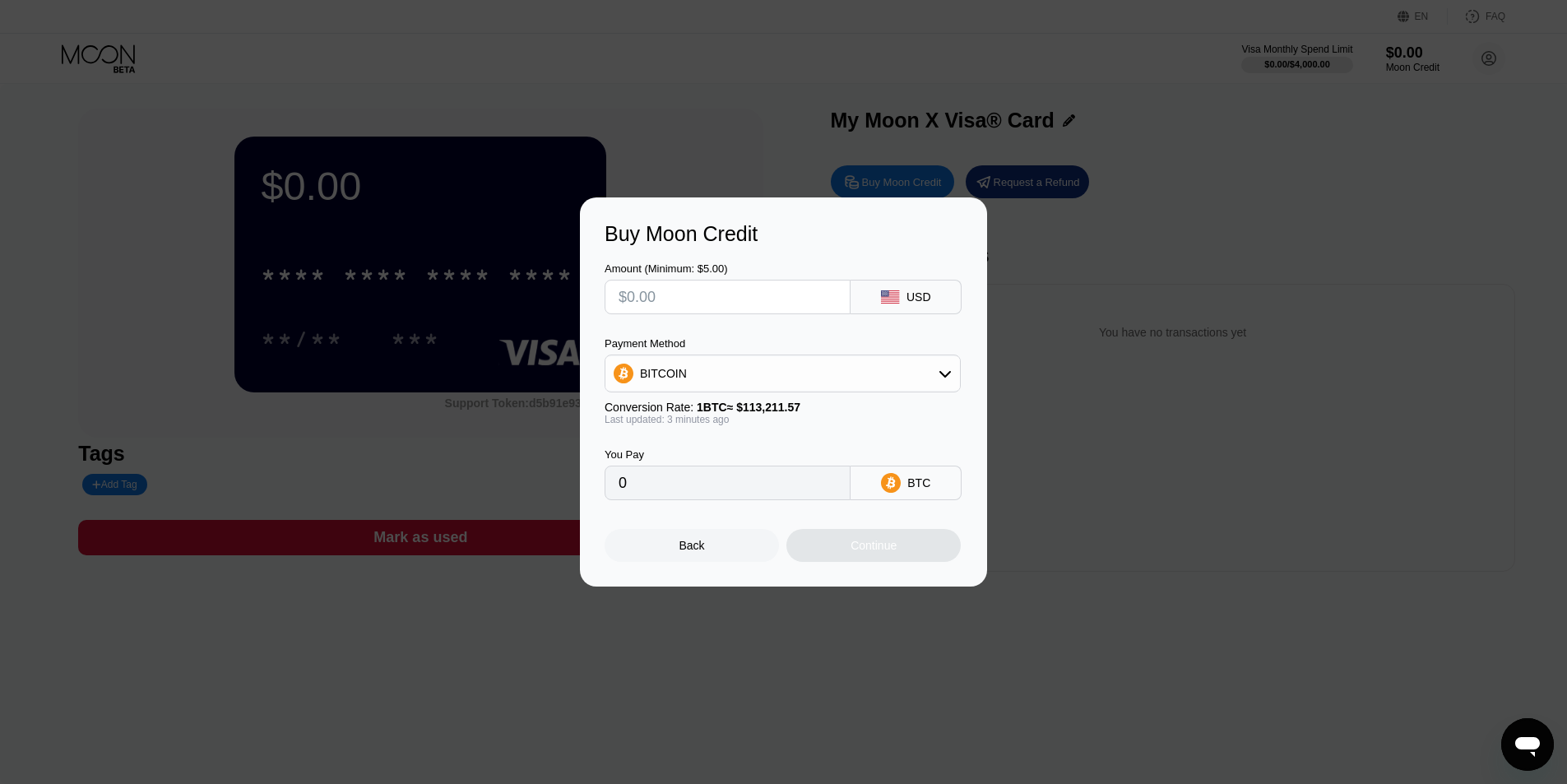
click at [750, 290] on input "text" at bounding box center [727, 296] width 218 height 33
type input "$2"
type input "0.00001767"
type input "$2500"
type input "0.02208255"
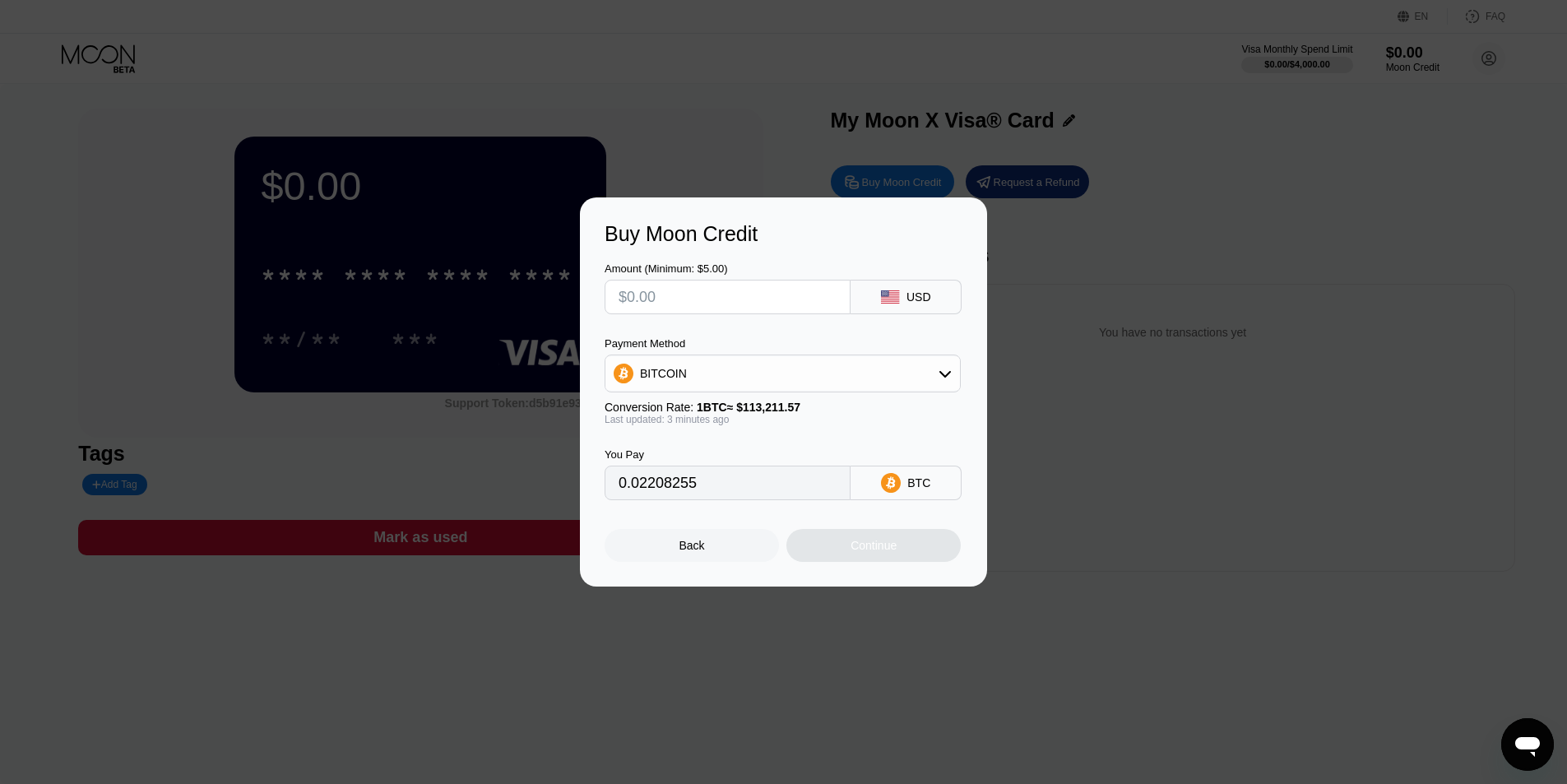
type input "0"
click at [704, 302] on input "text" at bounding box center [727, 296] width 218 height 33
type input "$100"
type input "0.00088374"
type input "$100"
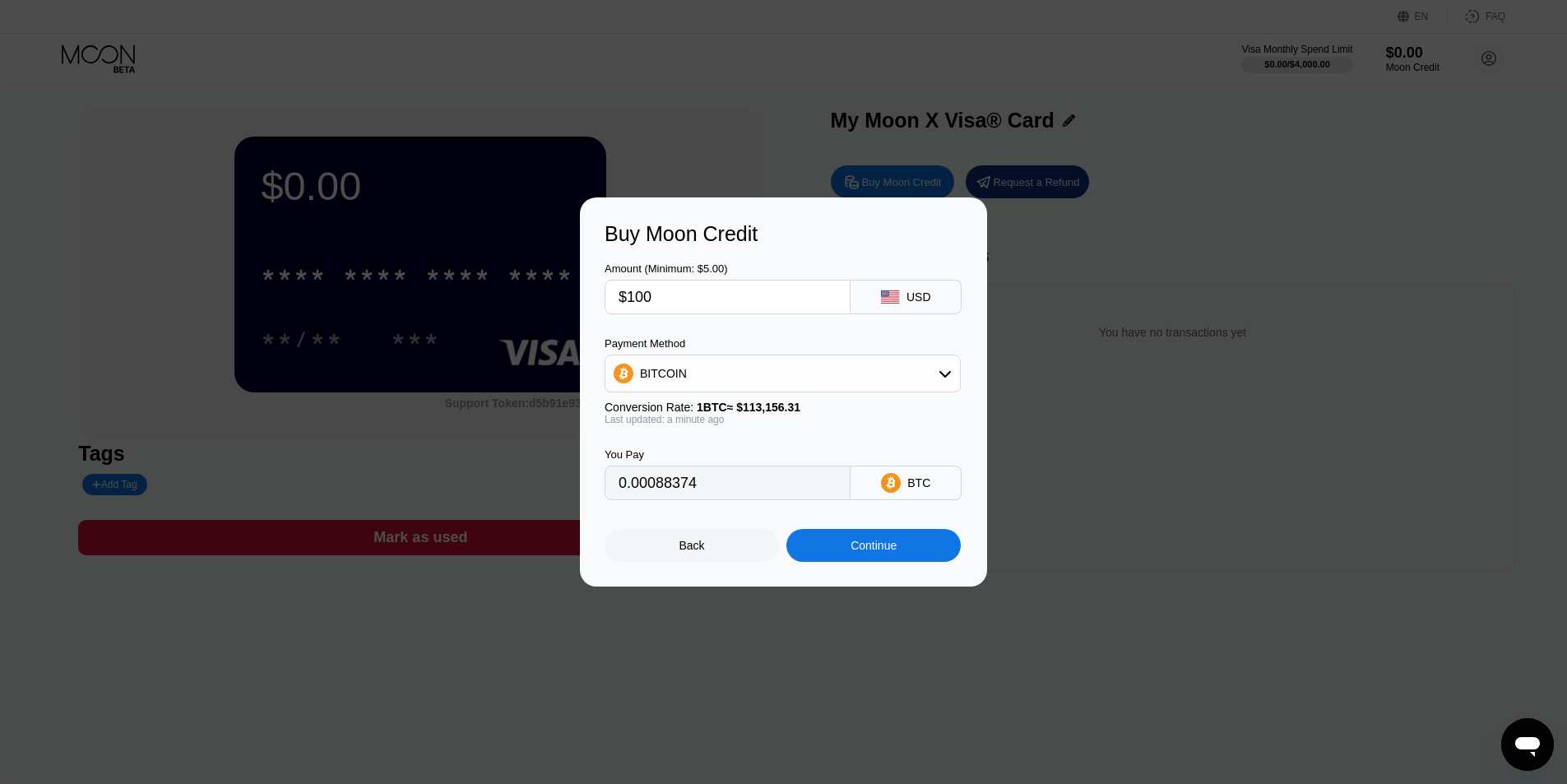
click at [789, 355] on div "BITCOIN" at bounding box center [783, 373] width 356 height 38
click at [787, 369] on div "BITCOIN" at bounding box center [783, 373] width 355 height 33
click at [737, 450] on div "USDT on TRON" at bounding box center [792, 454] width 310 height 13
click at [802, 425] on div "Last updated: a minute ago" at bounding box center [783, 418] width 356 height 11
click at [794, 366] on div "USDT on TRON" at bounding box center [783, 373] width 355 height 33
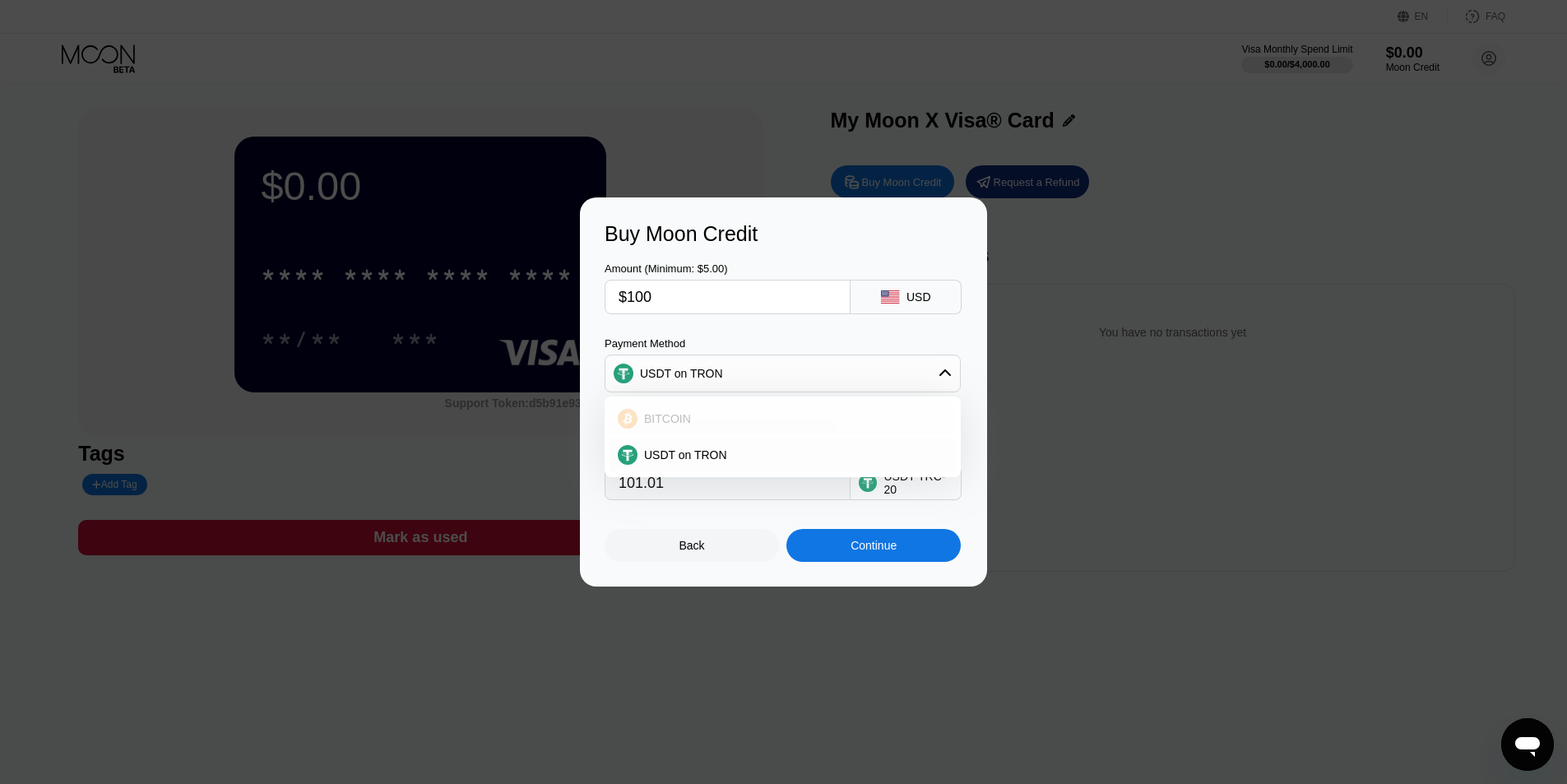
click at [705, 414] on div "BITCOIN" at bounding box center [792, 418] width 310 height 13
click at [836, 388] on div "BITCOIN" at bounding box center [783, 373] width 355 height 33
click at [770, 452] on div "USDT on TRON" at bounding box center [792, 454] width 310 height 13
type input "101.01"
click at [813, 390] on div "USDT on TRON" at bounding box center [783, 373] width 356 height 38
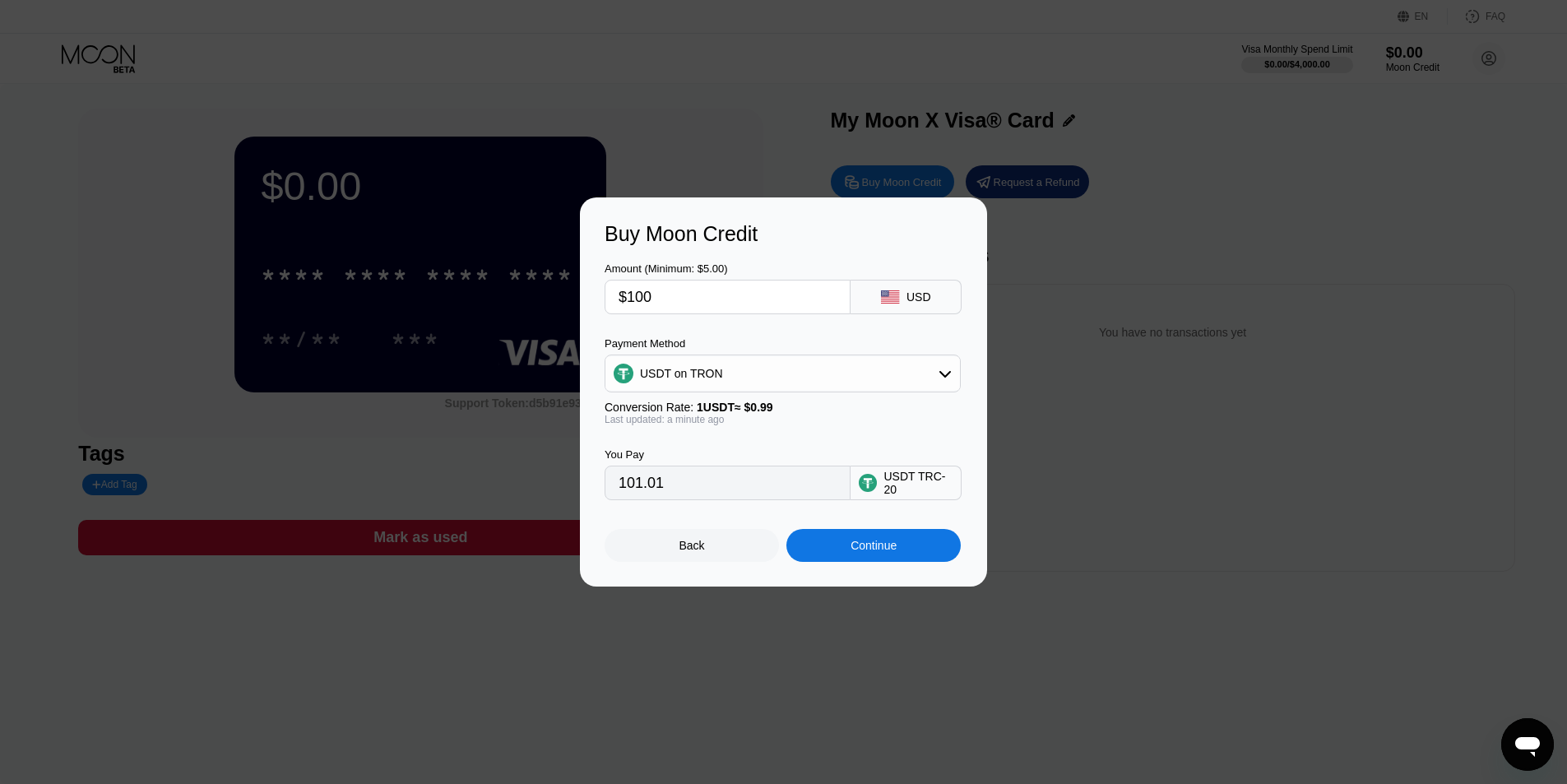
click at [819, 387] on div "USDT on TRON" at bounding box center [783, 373] width 355 height 33
click at [734, 447] on div "USDT on TRON" at bounding box center [782, 454] width 346 height 33
click at [883, 562] on div "Continue" at bounding box center [873, 545] width 174 height 33
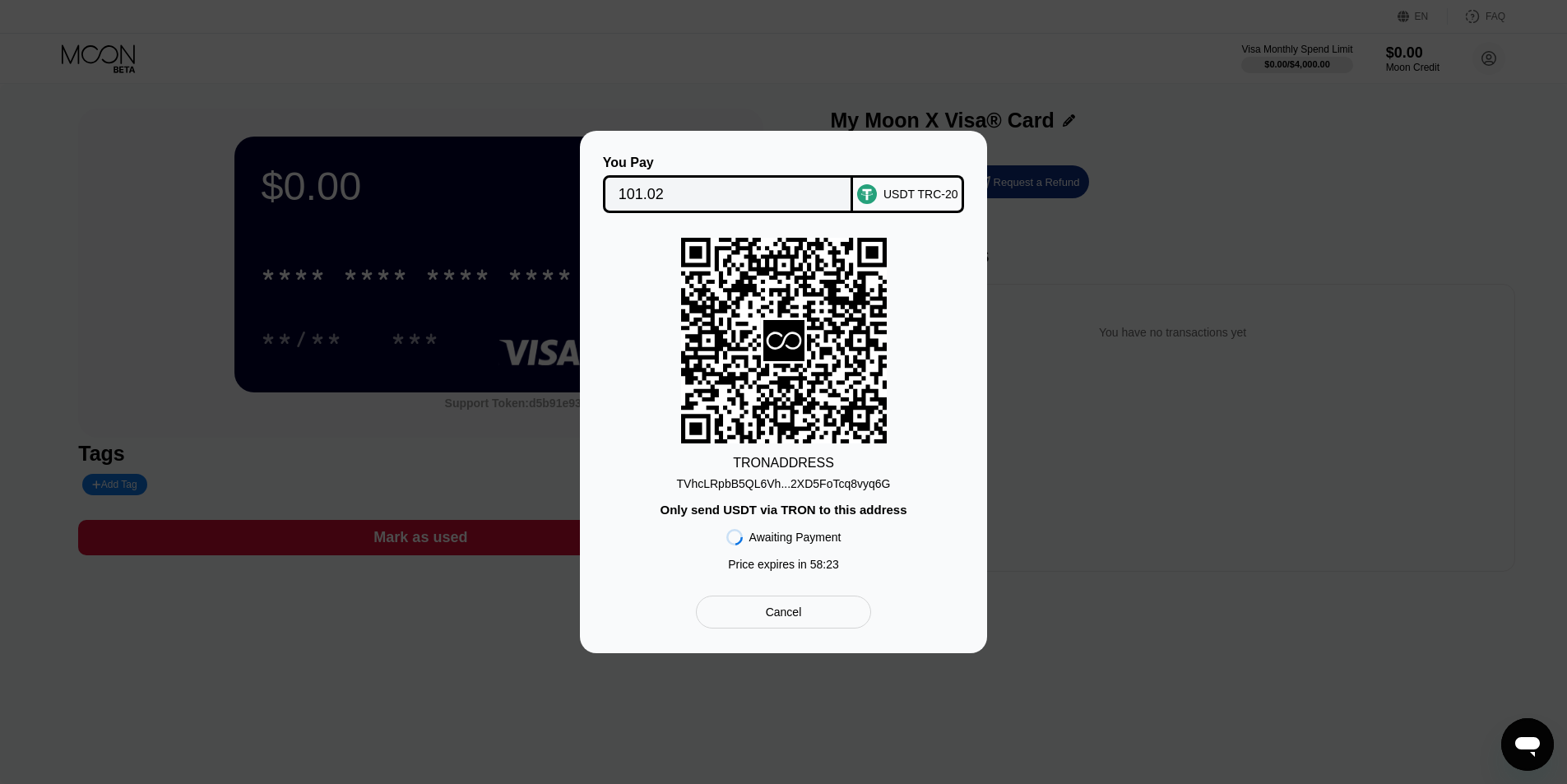
click at [830, 488] on div "TVhcLRpbB5QL6Vh...2XD5FoTcq8vyq6G" at bounding box center [784, 483] width 214 height 13
click at [1207, 210] on div "You Pay 101.02 USDT TRC-20 TRON ADDRESS TVhcLRpbB5QL6Vh...2XD5FoTcq8vyq6G Only …" at bounding box center [784, 391] width 1567 height 522
click at [816, 615] on div "Cancel" at bounding box center [784, 611] width 175 height 33
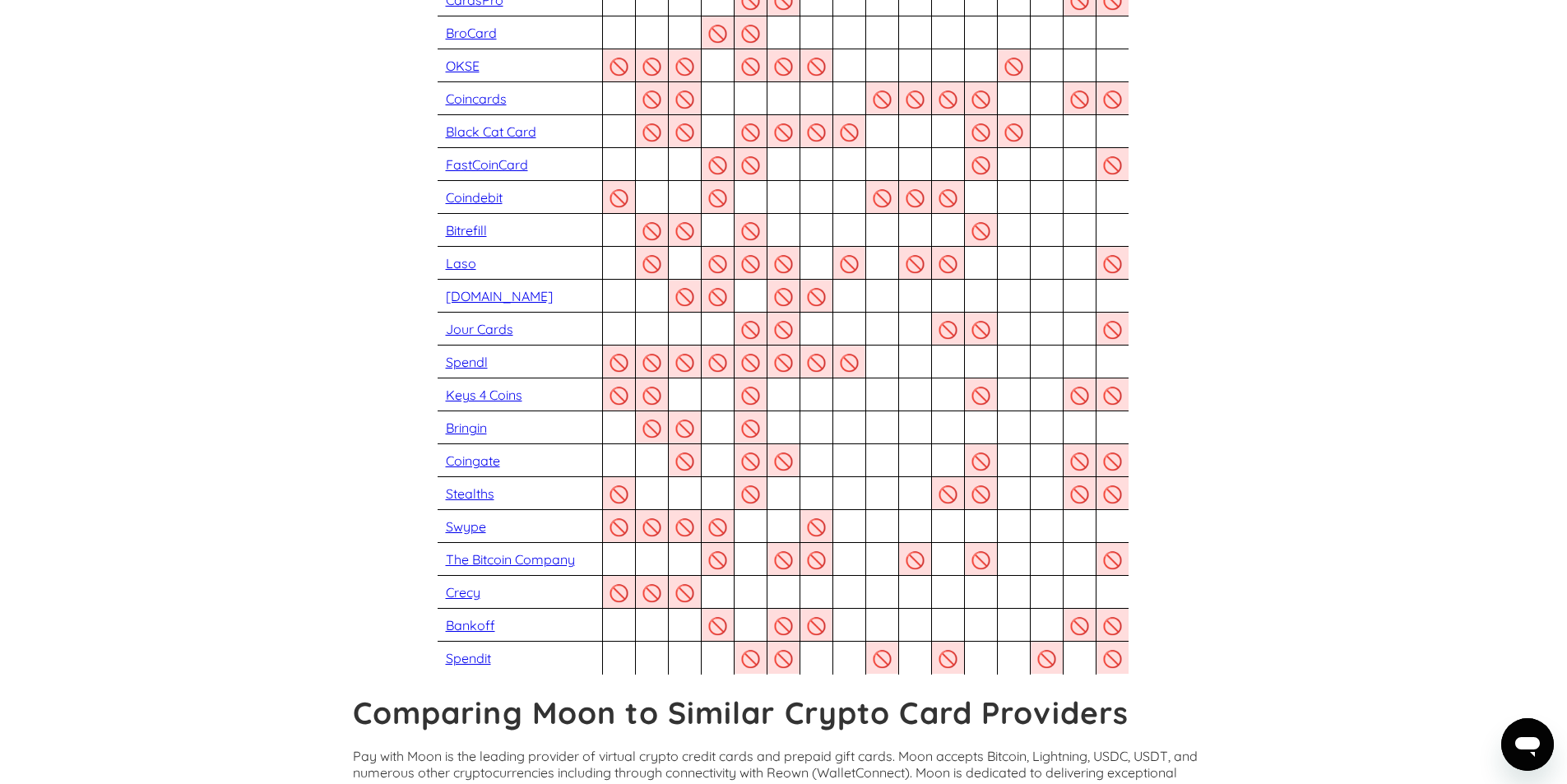
scroll to position [576, 0]
